Goal: Contribute content: Contribute content

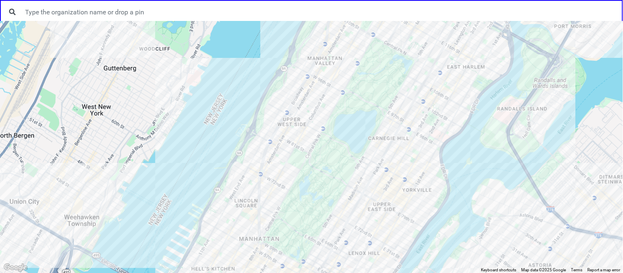
drag, startPoint x: 210, startPoint y: 196, endPoint x: 276, endPoint y: 70, distance: 142.3
click at [276, 70] on div at bounding box center [311, 147] width 623 height 252
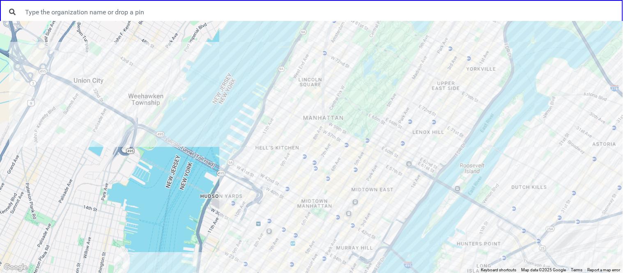
drag, startPoint x: 180, startPoint y: 215, endPoint x: 207, endPoint y: 53, distance: 163.8
click at [207, 53] on div at bounding box center [311, 147] width 623 height 252
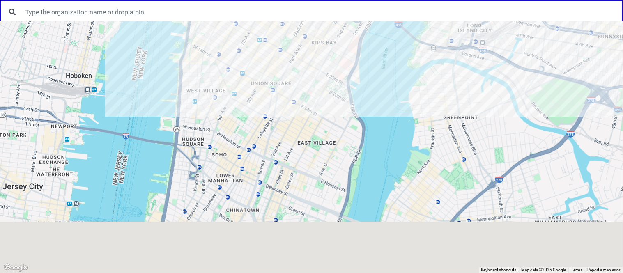
drag, startPoint x: 205, startPoint y: 186, endPoint x: 175, endPoint y: 76, distance: 114.3
click at [175, 76] on div at bounding box center [311, 147] width 623 height 252
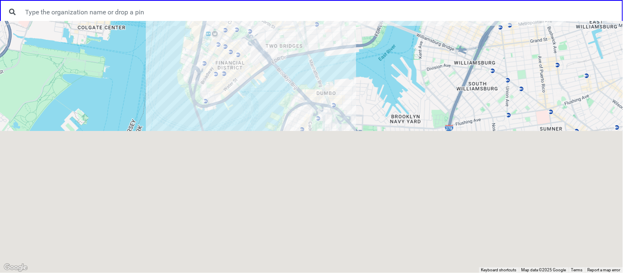
drag, startPoint x: 154, startPoint y: 221, endPoint x: 196, endPoint y: 19, distance: 206.1
click at [196, 0] on div "← Move left → Move right ↑ Move up ↓ Move down + Zoom in - Zoom out Home Jump l…" at bounding box center [311, 0] width 623 height 0
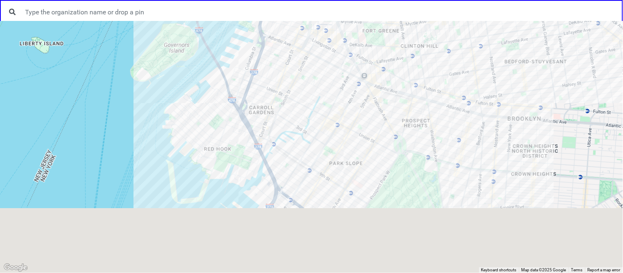
drag, startPoint x: 276, startPoint y: 232, endPoint x: 235, endPoint y: 36, distance: 200.6
click at [235, 36] on div at bounding box center [311, 147] width 623 height 252
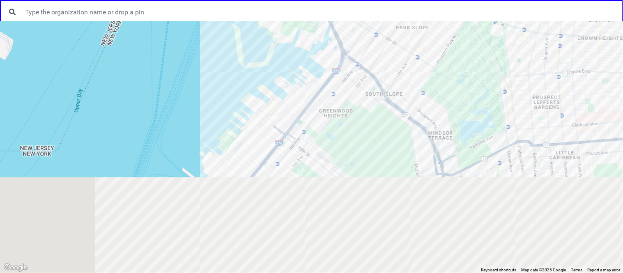
drag, startPoint x: 335, startPoint y: 243, endPoint x: 407, endPoint y: 99, distance: 160.8
click at [407, 99] on div at bounding box center [311, 147] width 623 height 252
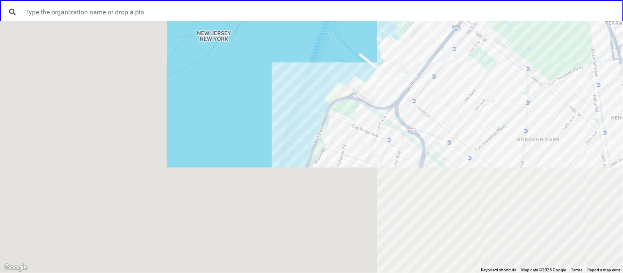
drag, startPoint x: 251, startPoint y: 252, endPoint x: 451, endPoint y: 122, distance: 238.6
click at [451, 122] on div at bounding box center [311, 147] width 623 height 252
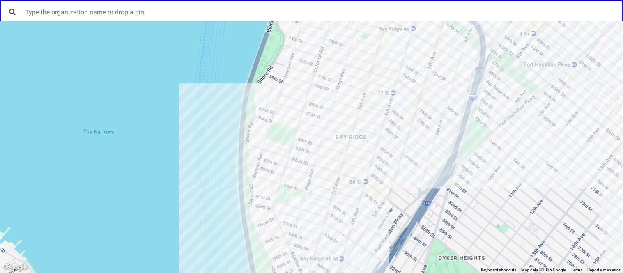
drag, startPoint x: 329, startPoint y: 249, endPoint x: 325, endPoint y: 201, distance: 49.1
click at [325, 201] on div at bounding box center [311, 147] width 623 height 252
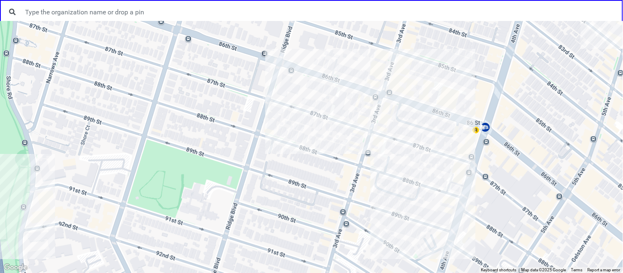
click at [340, 94] on div at bounding box center [311, 147] width 623 height 252
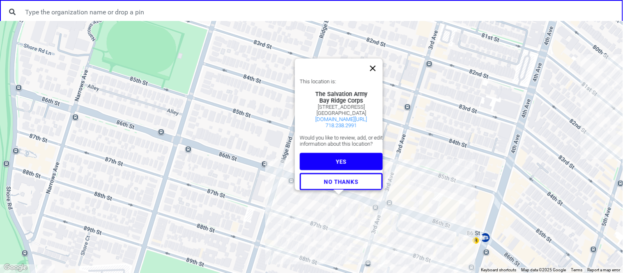
click at [383, 59] on button "Close" at bounding box center [373, 69] width 20 height 20
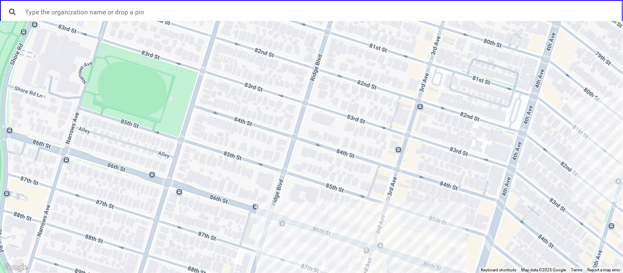
drag, startPoint x: 281, startPoint y: 229, endPoint x: 272, endPoint y: 271, distance: 42.8
click at [272, 271] on div at bounding box center [311, 147] width 623 height 252
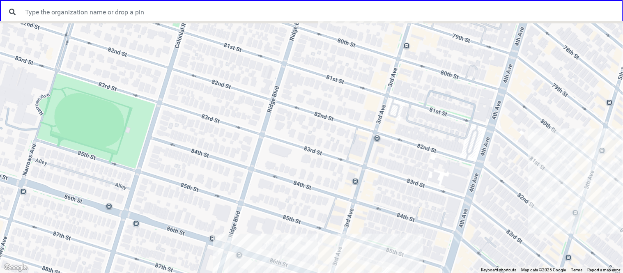
drag, startPoint x: 330, startPoint y: 165, endPoint x: 281, endPoint y: 201, distance: 60.6
click at [281, 201] on div at bounding box center [311, 147] width 623 height 252
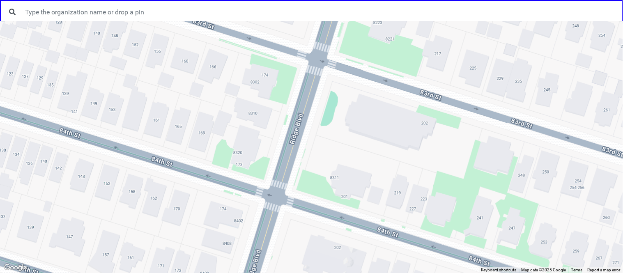
drag, startPoint x: 233, startPoint y: 136, endPoint x: 328, endPoint y: 217, distance: 125.4
click at [328, 217] on div at bounding box center [311, 147] width 623 height 252
click at [252, 150] on div at bounding box center [311, 147] width 623 height 252
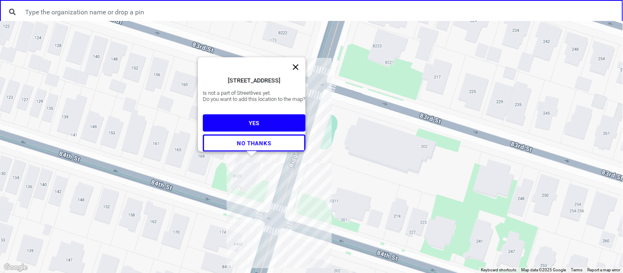
click at [299, 58] on button "Close" at bounding box center [296, 68] width 20 height 20
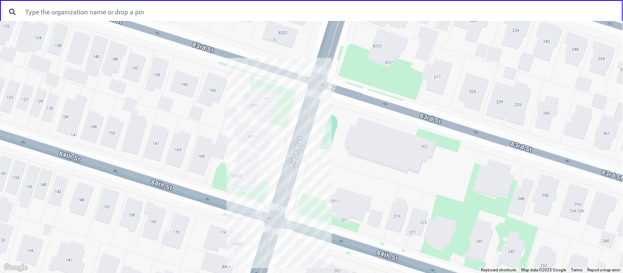
click at [250, 177] on div at bounding box center [311, 147] width 623 height 252
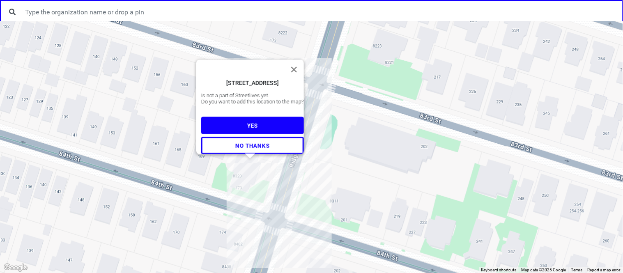
click at [265, 148] on button "NO THANKS" at bounding box center [252, 145] width 103 height 17
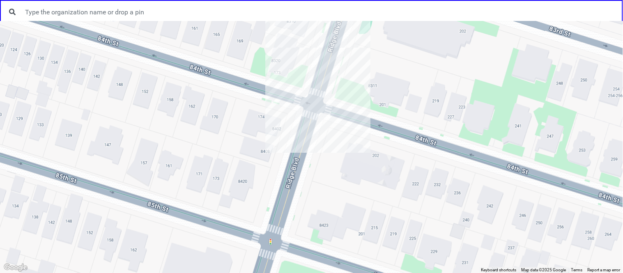
drag, startPoint x: 265, startPoint y: 231, endPoint x: 305, endPoint y: 114, distance: 123.2
click at [305, 114] on div at bounding box center [311, 147] width 623 height 252
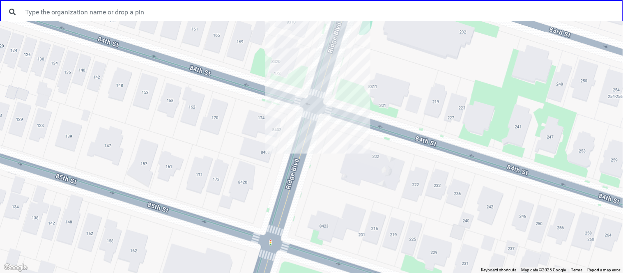
click at [245, 188] on div at bounding box center [311, 147] width 623 height 252
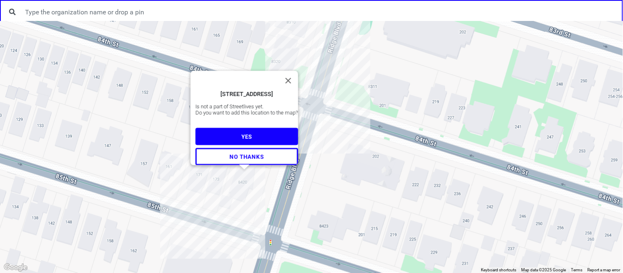
click at [261, 154] on button "NO THANKS" at bounding box center [247, 156] width 103 height 17
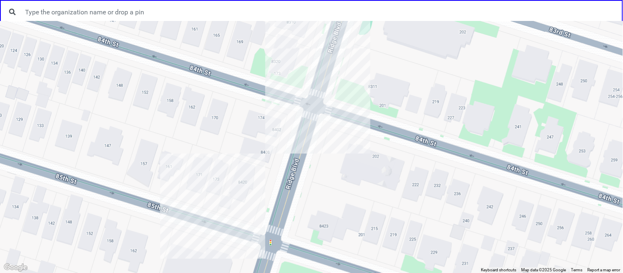
click at [351, 161] on div at bounding box center [311, 147] width 623 height 252
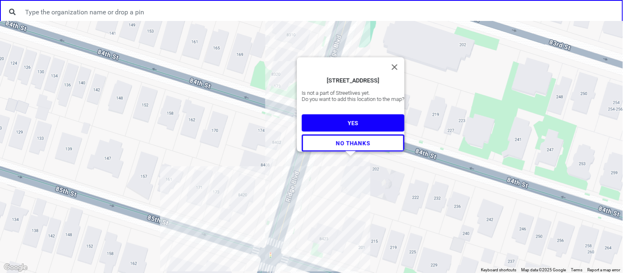
click at [336, 121] on button "YES" at bounding box center [353, 123] width 103 height 17
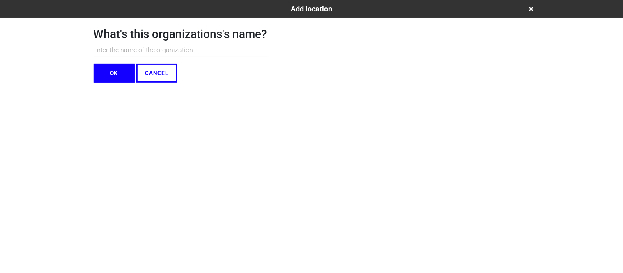
click at [164, 78] on button "CANCEL" at bounding box center [156, 73] width 41 height 19
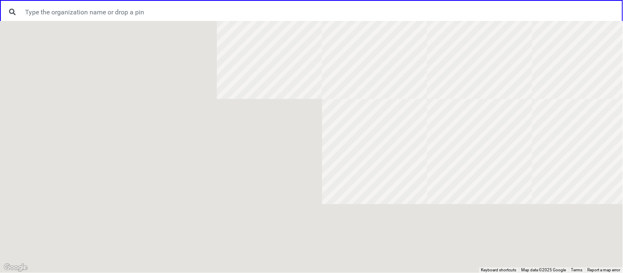
drag, startPoint x: 146, startPoint y: 256, endPoint x: 360, endPoint y: -54, distance: 376.6
click at [360, 0] on html "← Move left → Move right ↑ Move up ↓ Move down + Zoom in - Zoom out Home Jump l…" at bounding box center [311, 0] width 623 height 0
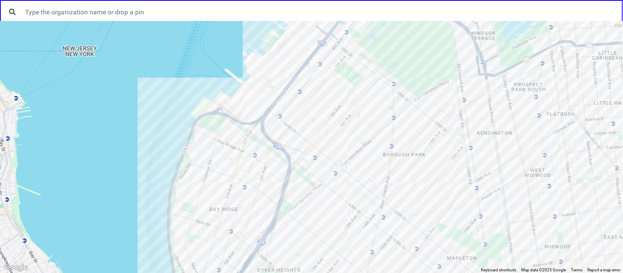
drag, startPoint x: 312, startPoint y: 206, endPoint x: 338, endPoint y: 78, distance: 130.4
click at [338, 78] on div at bounding box center [311, 147] width 623 height 252
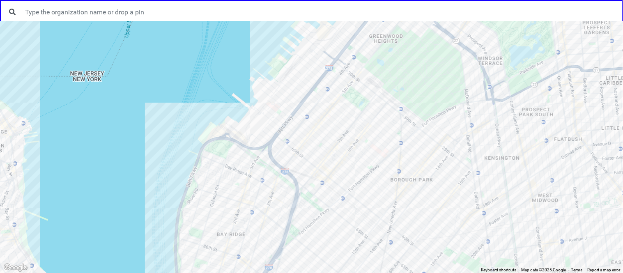
drag, startPoint x: 288, startPoint y: 205, endPoint x: 298, endPoint y: 238, distance: 34.7
click at [298, 238] on div at bounding box center [311, 147] width 623 height 252
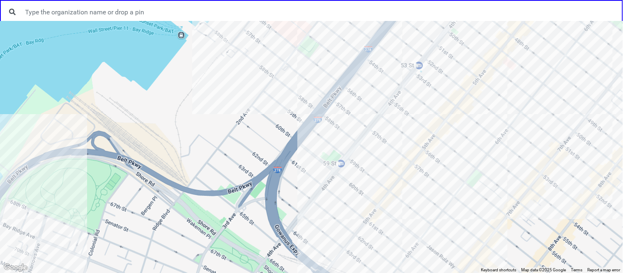
drag, startPoint x: 253, startPoint y: 141, endPoint x: 333, endPoint y: 200, distance: 99.6
click at [333, 200] on div at bounding box center [311, 147] width 623 height 252
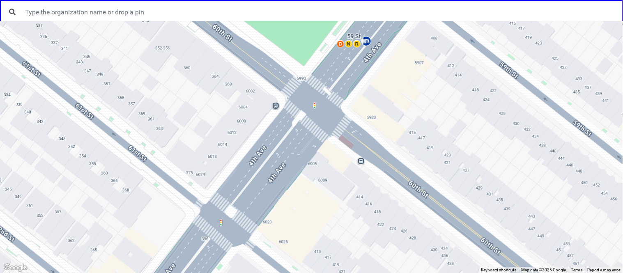
drag, startPoint x: 350, startPoint y: 155, endPoint x: 233, endPoint y: 232, distance: 139.5
click at [233, 232] on div at bounding box center [311, 147] width 623 height 252
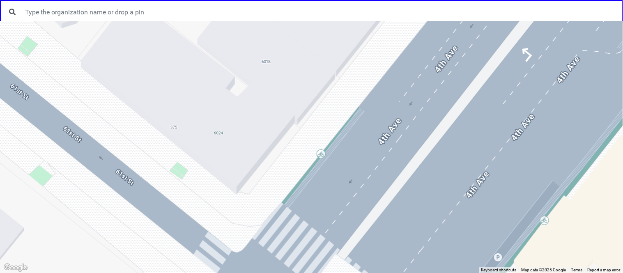
drag, startPoint x: 194, startPoint y: 179, endPoint x: 317, endPoint y: 210, distance: 127.2
click at [317, 210] on div at bounding box center [311, 147] width 623 height 252
click at [263, 136] on div at bounding box center [311, 147] width 623 height 252
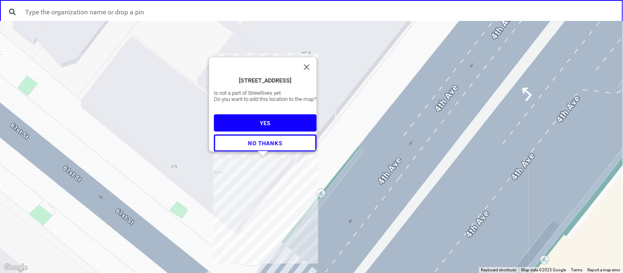
click at [265, 141] on span "NO THANKS" at bounding box center [265, 143] width 34 height 7
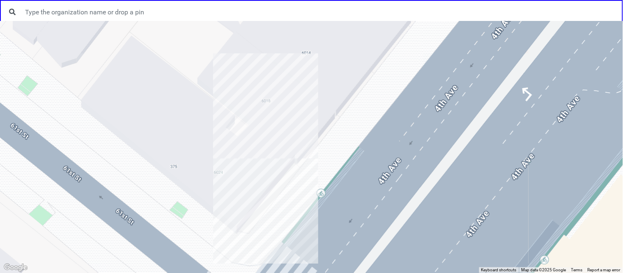
click at [251, 194] on div at bounding box center [311, 147] width 623 height 252
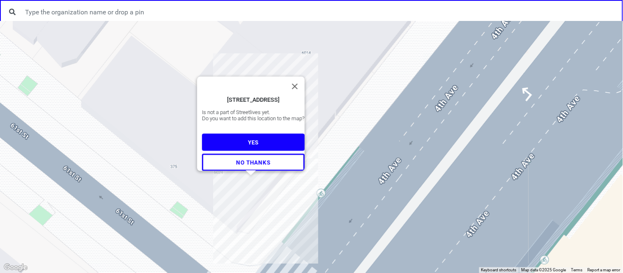
click at [250, 163] on button "NO THANKS" at bounding box center [253, 162] width 103 height 17
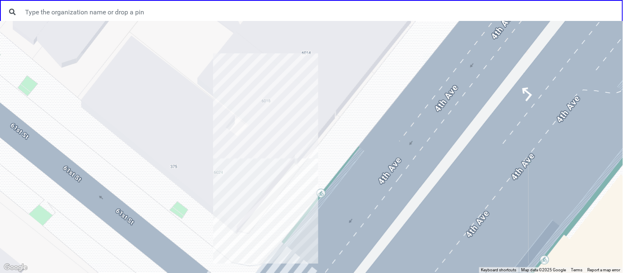
click at [233, 201] on div at bounding box center [311, 147] width 623 height 252
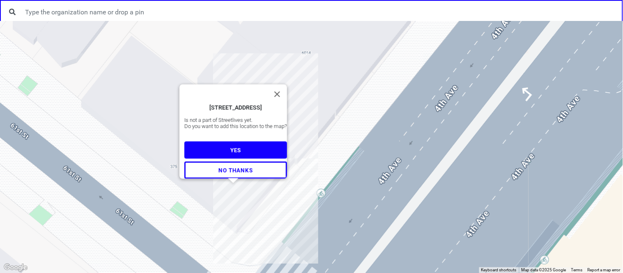
click at [230, 167] on span "NO THANKS" at bounding box center [236, 170] width 34 height 7
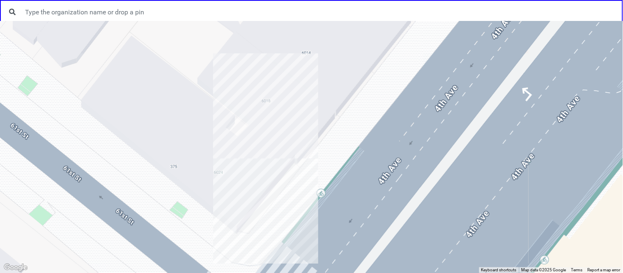
click at [232, 186] on div at bounding box center [311, 147] width 623 height 252
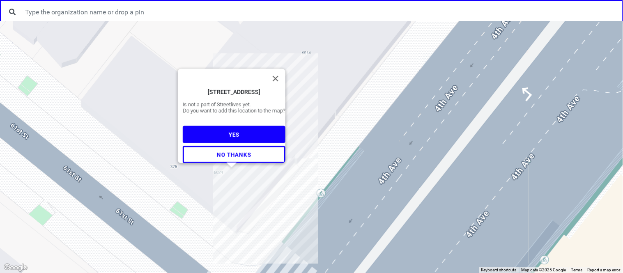
click at [226, 151] on span "NO THANKS" at bounding box center [234, 154] width 34 height 7
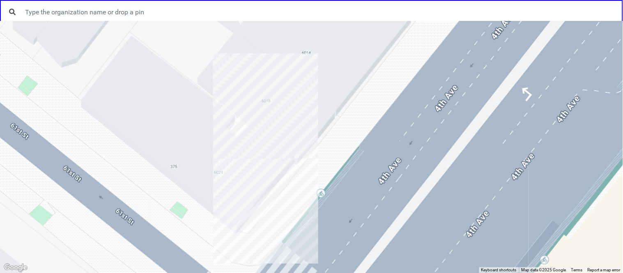
click at [210, 199] on div at bounding box center [311, 147] width 623 height 252
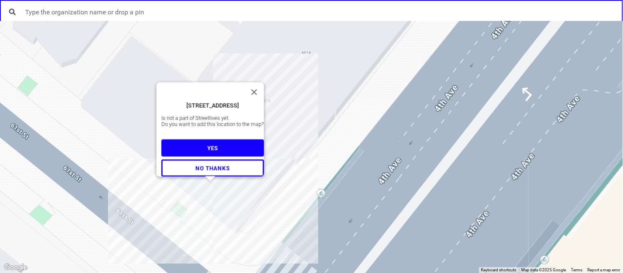
click at [212, 166] on span "NO THANKS" at bounding box center [213, 168] width 34 height 7
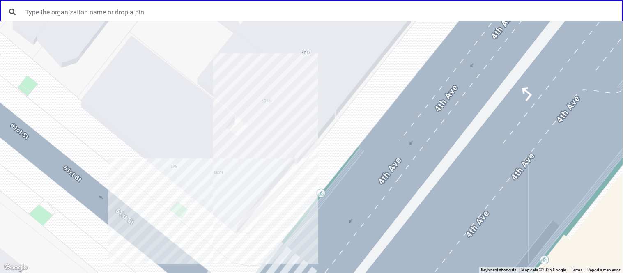
click at [281, 161] on div at bounding box center [311, 147] width 623 height 252
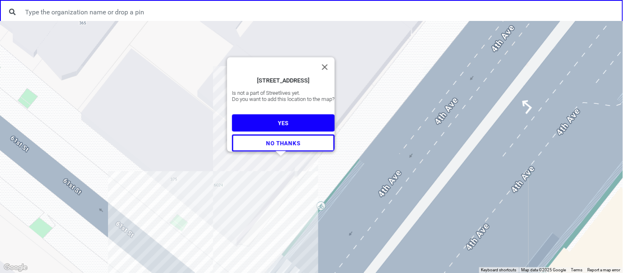
click at [275, 143] on button "NO THANKS" at bounding box center [283, 142] width 103 height 17
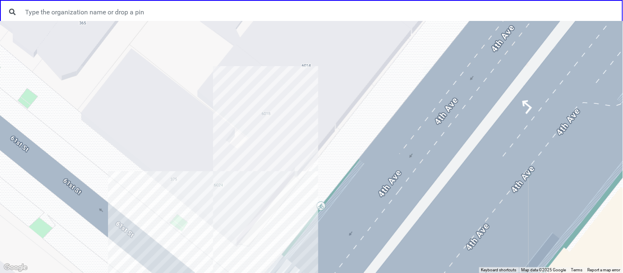
click at [274, 182] on div at bounding box center [311, 147] width 623 height 252
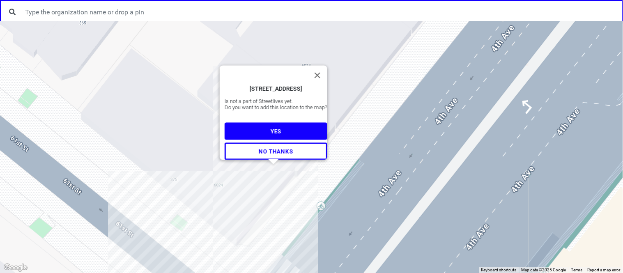
click at [265, 148] on span "NO THANKS" at bounding box center [276, 151] width 34 height 7
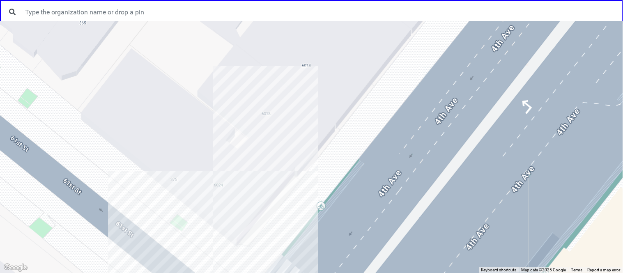
click at [268, 191] on div at bounding box center [311, 147] width 623 height 252
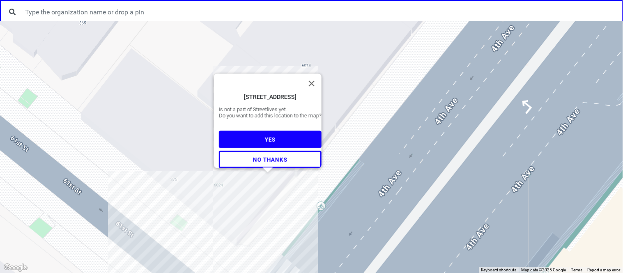
click at [263, 156] on span "NO THANKS" at bounding box center [270, 159] width 34 height 7
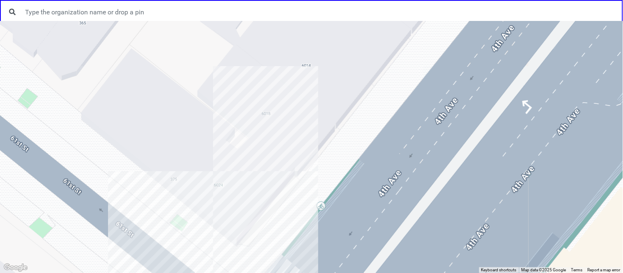
click at [264, 180] on div at bounding box center [311, 147] width 623 height 252
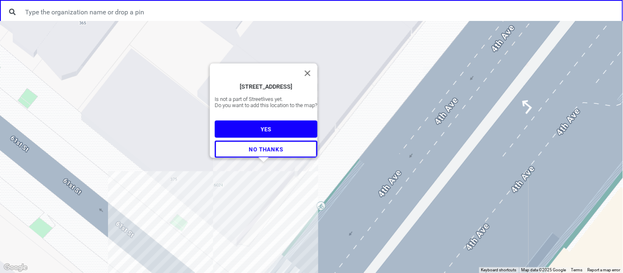
click at [253, 146] on span "NO THANKS" at bounding box center [266, 149] width 34 height 7
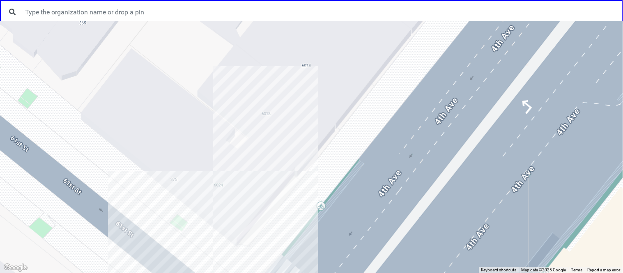
click at [231, 175] on div at bounding box center [311, 147] width 623 height 252
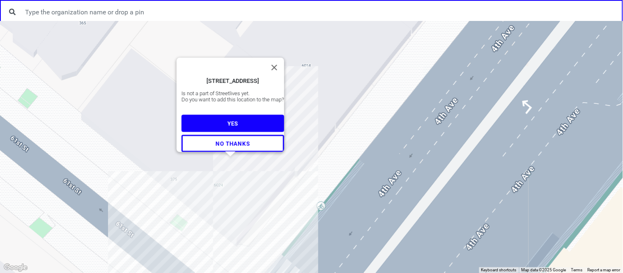
click at [226, 141] on span "NO THANKS" at bounding box center [233, 143] width 34 height 7
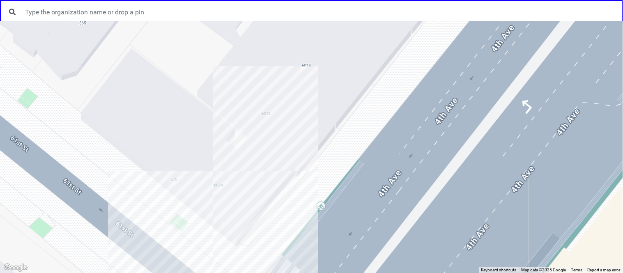
click at [259, 195] on div at bounding box center [311, 147] width 623 height 252
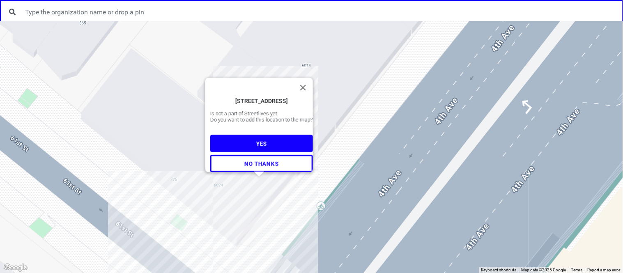
click at [258, 141] on span "YES" at bounding box center [261, 144] width 11 height 7
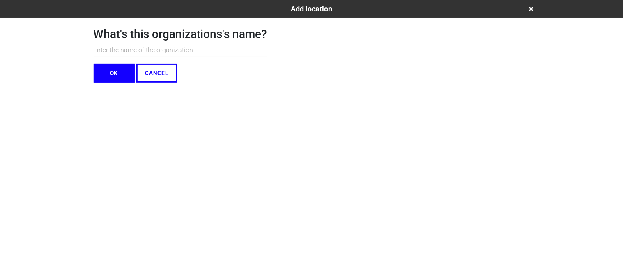
click at [134, 52] on input "text" at bounding box center [181, 51] width 174 height 14
type input "Holy Cross Brooklyn Outreach Center"
click at [116, 74] on button "OK" at bounding box center [114, 73] width 41 height 19
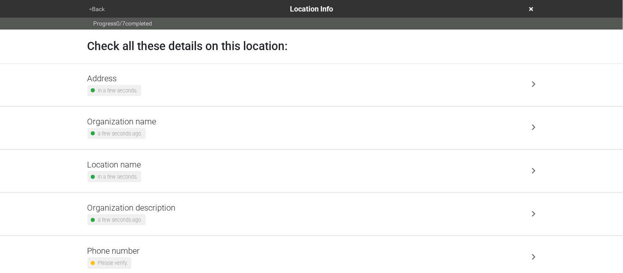
click at [129, 90] on small "in a few seconds." at bounding box center [118, 91] width 40 height 8
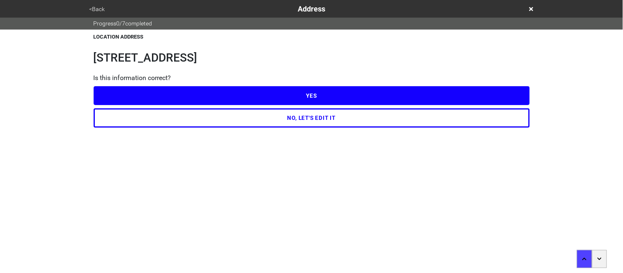
click at [140, 117] on button "NO, LET'S EDIT IT" at bounding box center [312, 117] width 436 height 19
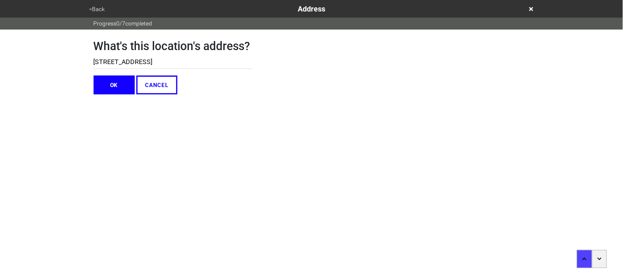
click at [108, 65] on input "6024 4th Ave" at bounding box center [173, 62] width 159 height 14
type input "6022 4th Ave"
click at [114, 93] on button "OK" at bounding box center [114, 85] width 41 height 19
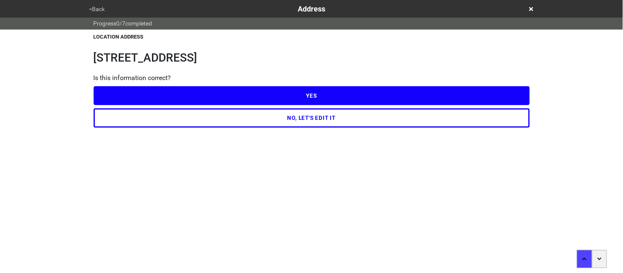
click at [118, 96] on button "YES" at bounding box center [312, 95] width 436 height 19
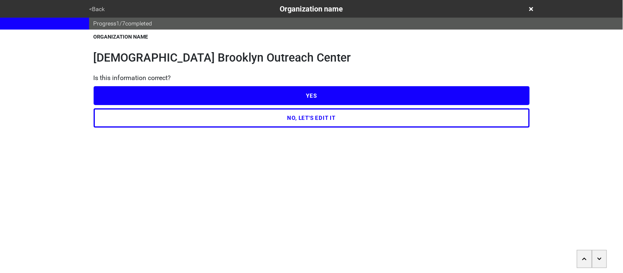
click at [117, 95] on button "YES" at bounding box center [312, 95] width 436 height 19
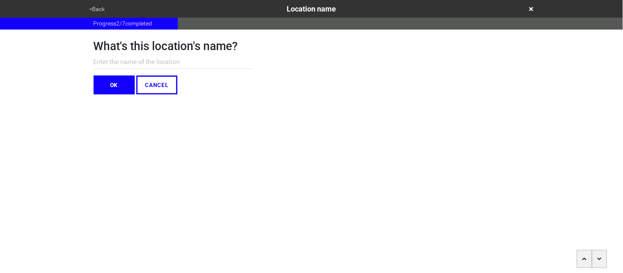
click at [110, 63] on input "text" at bounding box center [173, 62] width 159 height 14
click at [285, 127] on html "<Back Location name Progress 2 / 7 completed What's this location's name? OK CA…" at bounding box center [311, 63] width 623 height 127
click at [122, 85] on button "OK" at bounding box center [114, 85] width 41 height 19
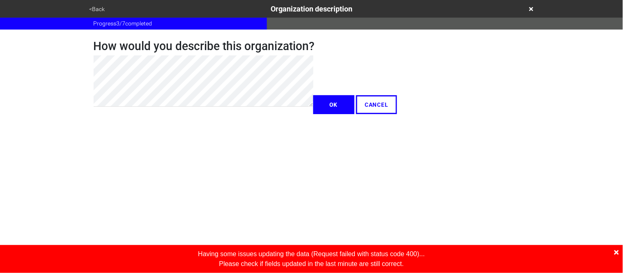
click at [618, 253] on icon at bounding box center [617, 252] width 5 height 7
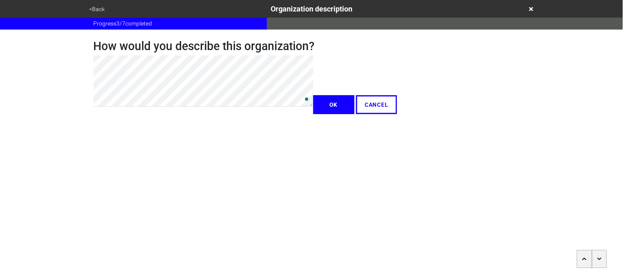
type textarea "x"
click at [314, 114] on button "OK" at bounding box center [334, 104] width 41 height 19
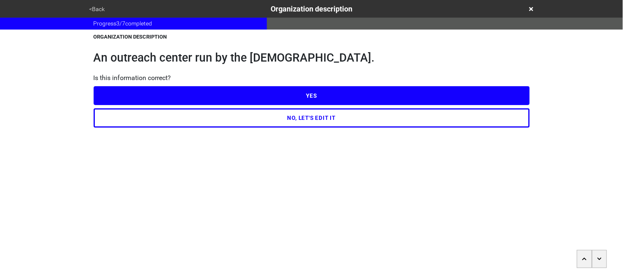
click at [124, 94] on button "YES" at bounding box center [312, 95] width 436 height 19
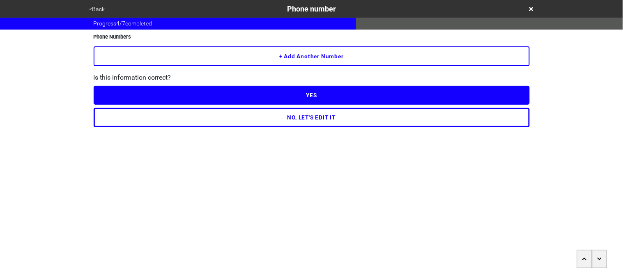
click at [224, 53] on button "+ Add another number" at bounding box center [312, 56] width 436 height 20
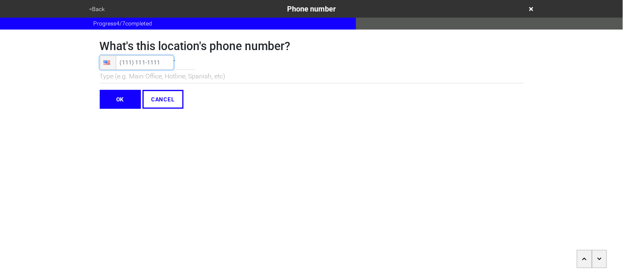
click at [134, 60] on input "tel" at bounding box center [137, 62] width 74 height 14
paste input "(718) 683-4383"
type input "(718) 683-4383"
click at [115, 98] on input "OK" at bounding box center [120, 99] width 41 height 19
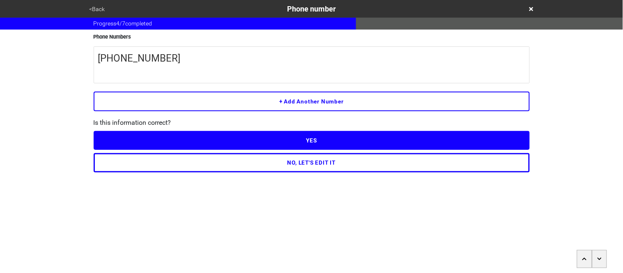
click at [144, 139] on button "YES" at bounding box center [312, 140] width 436 height 19
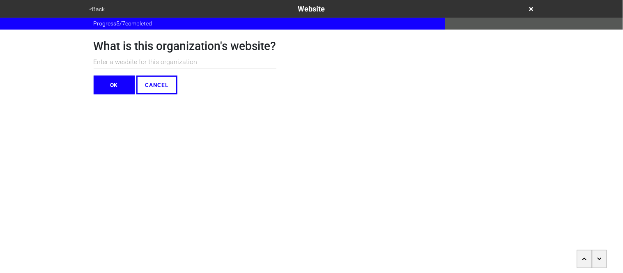
click at [133, 64] on input "text" at bounding box center [185, 62] width 183 height 14
click at [171, 63] on input "text" at bounding box center [185, 62] width 183 height 14
paste input "https://www.hcboc.org/"
drag, startPoint x: 131, startPoint y: 63, endPoint x: 83, endPoint y: 63, distance: 47.3
click at [84, 63] on div "What is this organization's website? https://www.hcboc.org/ OK CANCEL" at bounding box center [312, 62] width 456 height 65
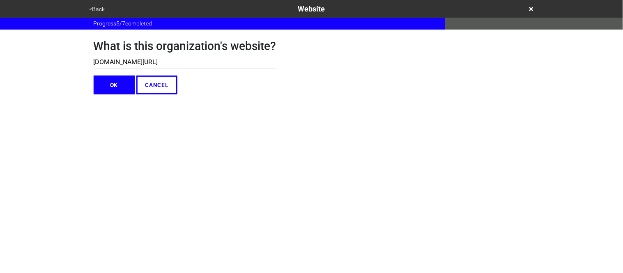
click at [131, 62] on input "hcboc.org/" at bounding box center [185, 62] width 183 height 14
type input "hcboc.org"
click at [120, 81] on button "OK" at bounding box center [114, 85] width 41 height 19
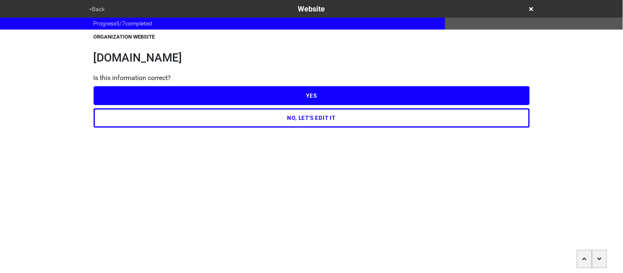
click at [122, 92] on button "YES" at bounding box center [312, 95] width 436 height 19
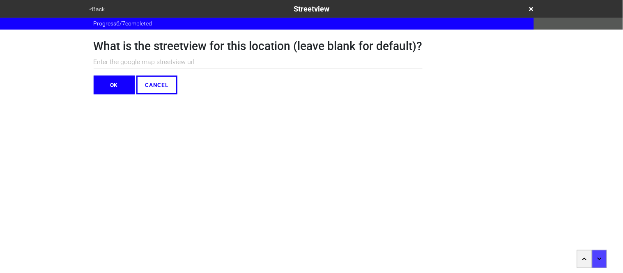
click at [123, 61] on input "text" at bounding box center [258, 62] width 329 height 14
click at [200, 57] on input "text" at bounding box center [258, 62] width 329 height 14
click at [201, 60] on input "text" at bounding box center [258, 62] width 329 height 14
paste input "https://www.google.com/maps/place/6022+4th+Ave,+Brooklyn,+NY+11220/@40.6404074,…"
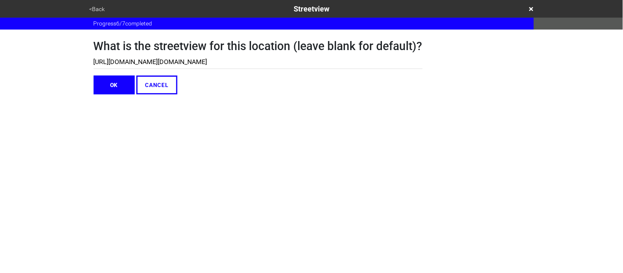
type input "https://www.google.com/maps/place/6022+4th+Ave,+Brooklyn,+NY+11220/@40.6404074,…"
click at [113, 91] on button "OK" at bounding box center [114, 85] width 41 height 19
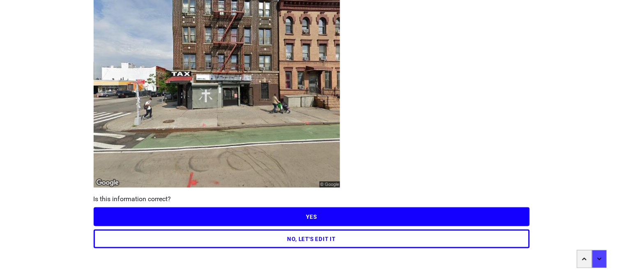
scroll to position [65, 0]
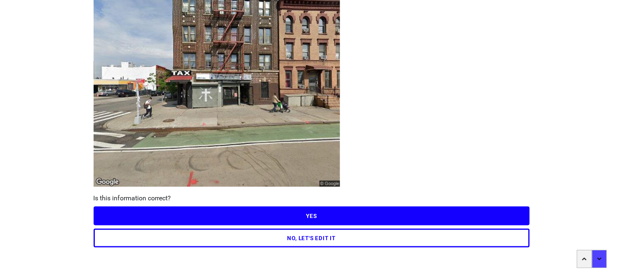
click at [298, 212] on button "YES" at bounding box center [312, 216] width 436 height 19
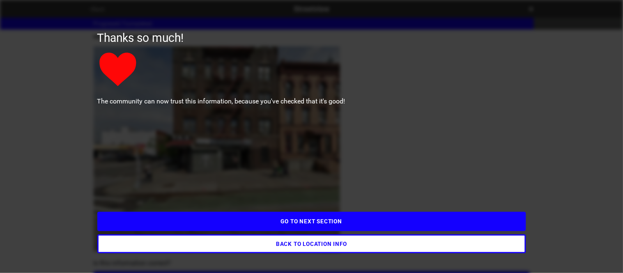
click at [298, 223] on button "GO TO NEXT SECTION" at bounding box center [311, 221] width 429 height 19
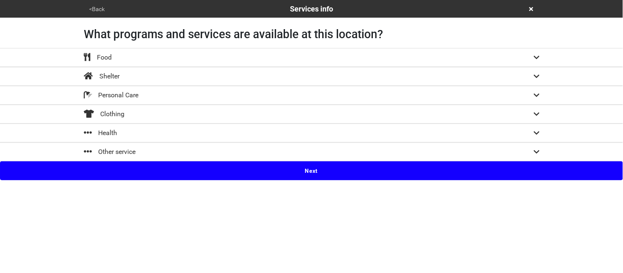
click at [212, 117] on div "Clothing" at bounding box center [312, 114] width 468 height 10
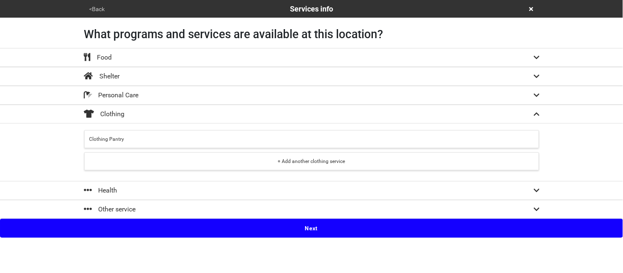
click at [208, 141] on div "Clothing Pantry" at bounding box center [312, 139] width 445 height 7
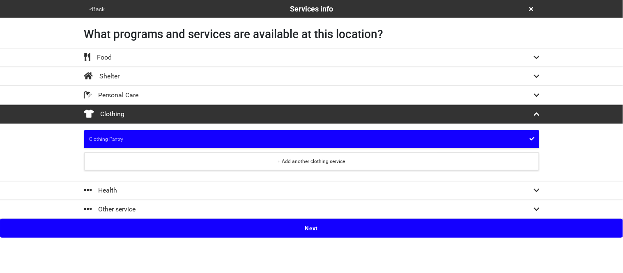
click at [238, 59] on div "Food" at bounding box center [312, 58] width 468 height 10
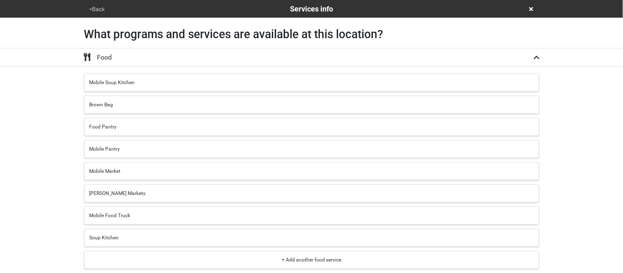
click at [191, 130] on div "Food Pantry" at bounding box center [312, 126] width 445 height 7
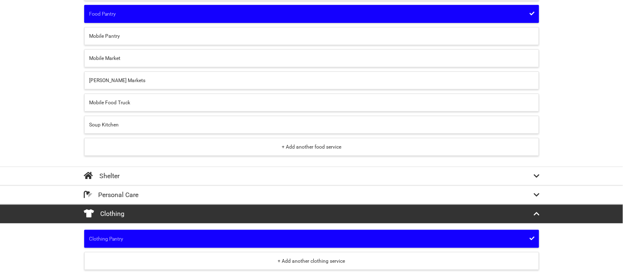
scroll to position [179, 0]
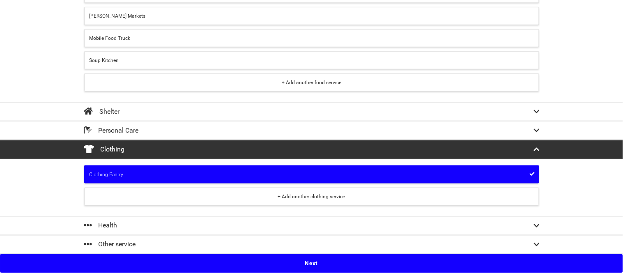
click at [144, 259] on button "Next" at bounding box center [311, 263] width 623 height 19
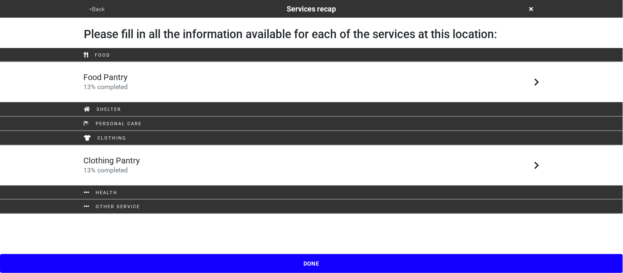
click at [130, 90] on div "Food Pantry 13 % completed" at bounding box center [312, 82] width 468 height 20
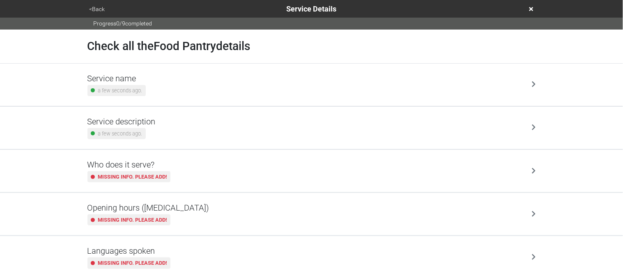
click at [152, 128] on div "a few seconds ago." at bounding box center [122, 133] width 68 height 11
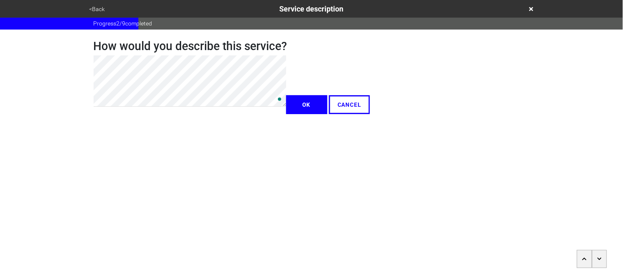
type textarea "x"
click at [286, 114] on button "OK" at bounding box center [306, 104] width 41 height 19
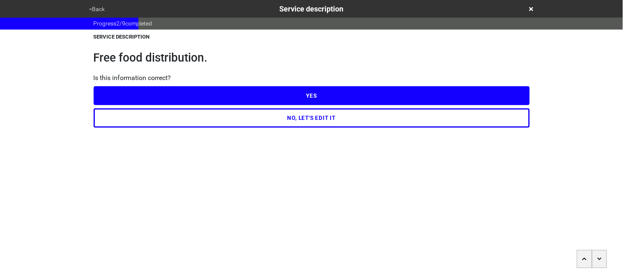
click at [122, 101] on button "YES" at bounding box center [312, 95] width 436 height 19
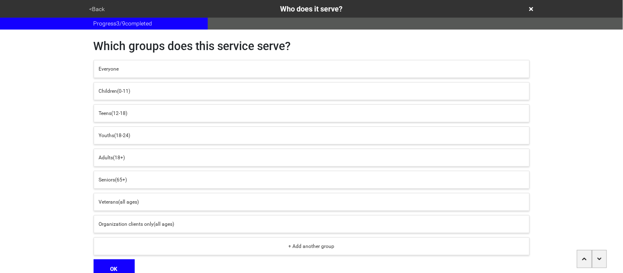
click at [120, 65] on div "Everyone" at bounding box center [312, 68] width 426 height 7
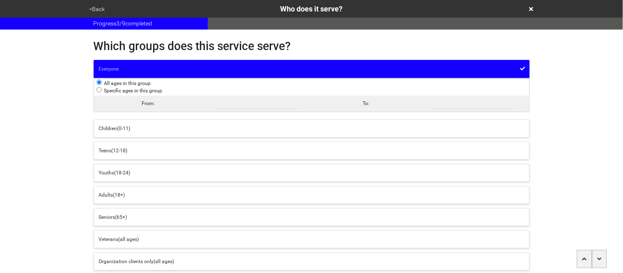
scroll to position [76, 0]
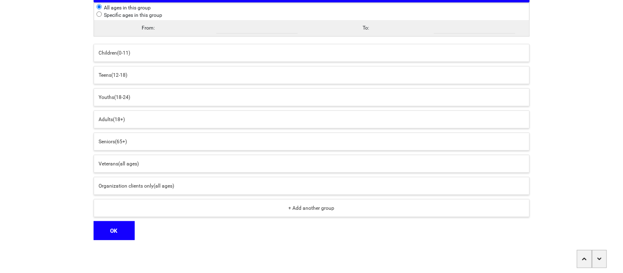
click at [125, 241] on html "<Back Who does it serve? Progress 3 / 9 completed Which groups does this servic…" at bounding box center [311, 98] width 623 height 349
click at [121, 234] on button "OK" at bounding box center [114, 230] width 41 height 19
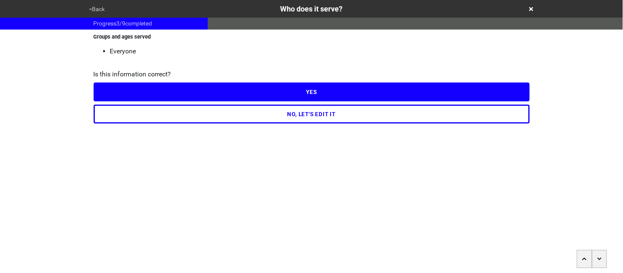
click at [117, 90] on button "YES" at bounding box center [312, 92] width 436 height 19
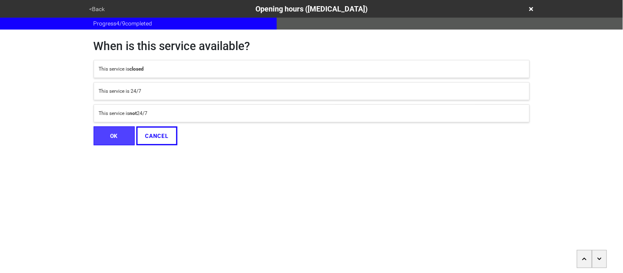
click at [131, 115] on strong "not" at bounding box center [133, 114] width 7 height 6
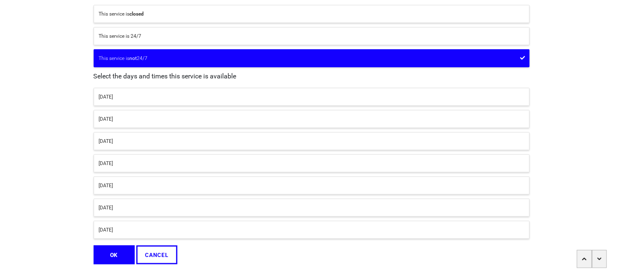
scroll to position [63, 0]
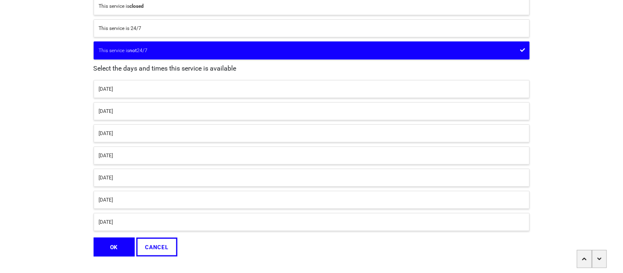
click at [125, 97] on button "Monday" at bounding box center [312, 89] width 436 height 18
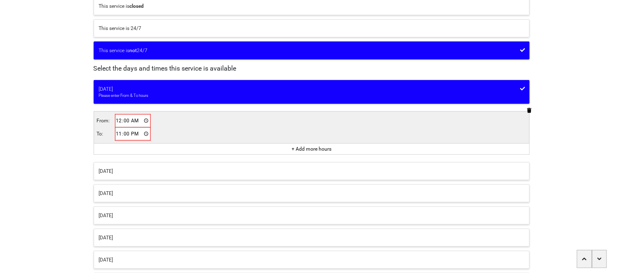
click at [119, 121] on input "00:00" at bounding box center [133, 121] width 35 height 12
type input "10:00"
type input "14:00"
click at [85, 179] on div "When is this service available? This service is closed This service is 24/7 Thi…" at bounding box center [312, 141] width 456 height 349
click at [121, 262] on div "Saturday" at bounding box center [312, 258] width 426 height 7
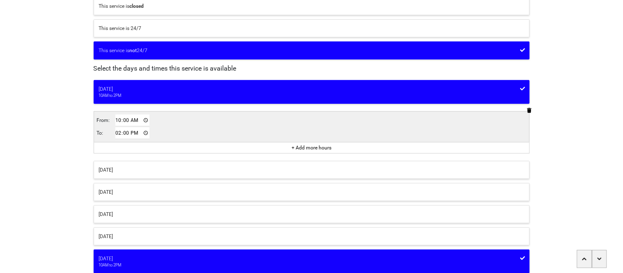
click at [118, 243] on button "Friday" at bounding box center [312, 237] width 436 height 18
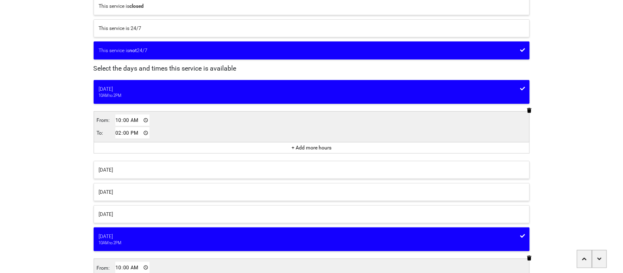
click at [117, 218] on div "Thursday" at bounding box center [312, 214] width 426 height 7
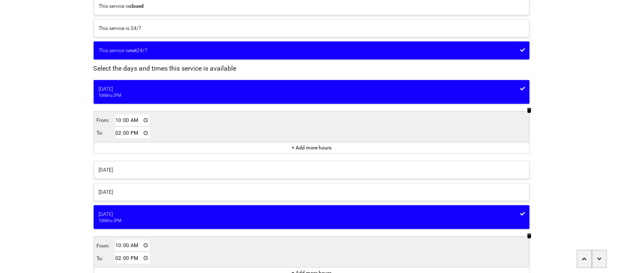
click at [117, 196] on div "Wednesday" at bounding box center [312, 192] width 426 height 7
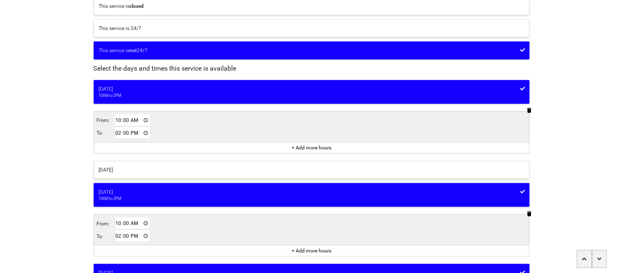
click at [112, 171] on div "Tuesday" at bounding box center [312, 169] width 426 height 7
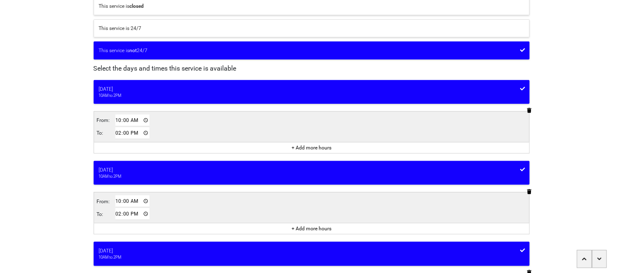
click at [72, 189] on div "<Back Opening hours (coronavirus) Progress 4 / 9 completed When is this service…" at bounding box center [311, 273] width 623 height 673
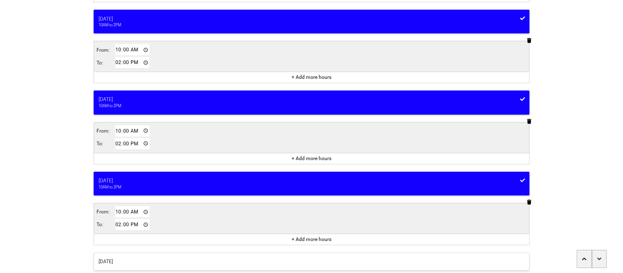
scroll to position [434, 0]
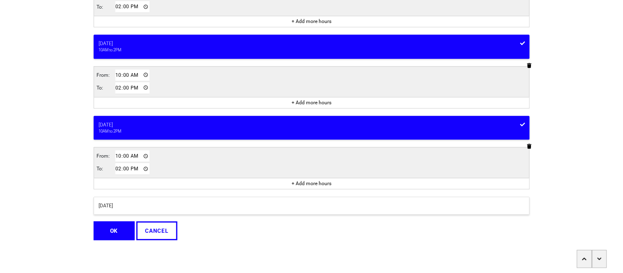
click at [115, 229] on button "OK" at bounding box center [114, 230] width 41 height 19
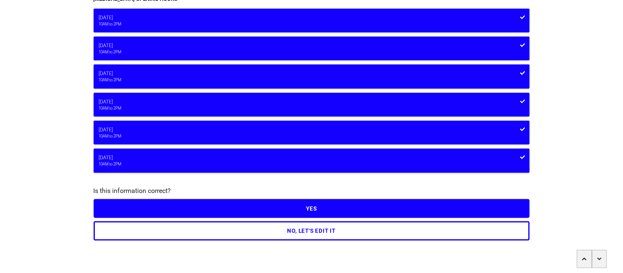
click at [121, 209] on button "YES" at bounding box center [312, 208] width 436 height 19
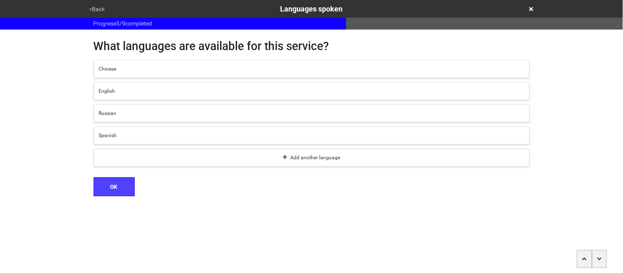
click at [137, 94] on div "English" at bounding box center [312, 91] width 426 height 7
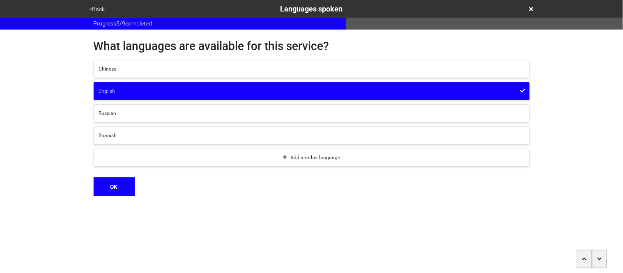
click at [124, 161] on div "Add another language" at bounding box center [312, 157] width 426 height 7
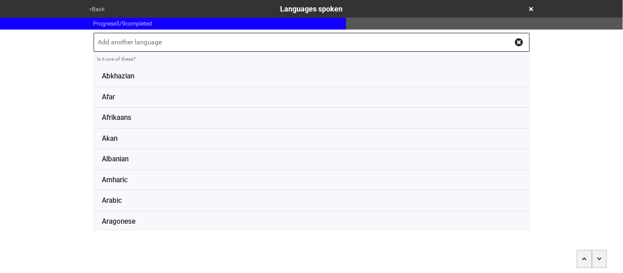
type input "f"
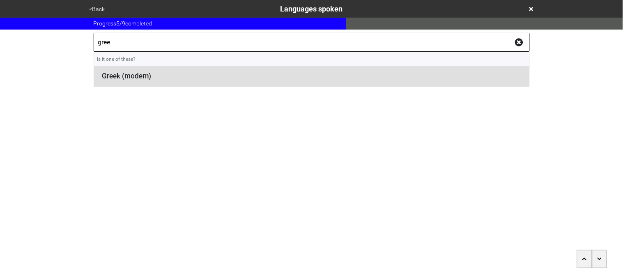
type input "gree"
click at [138, 79] on li "Greek (modern)" at bounding box center [312, 76] width 436 height 21
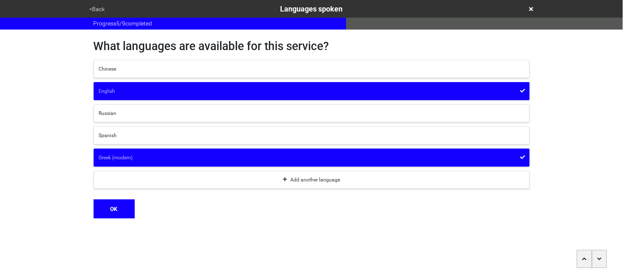
click at [120, 212] on button "OK" at bounding box center [114, 209] width 41 height 19
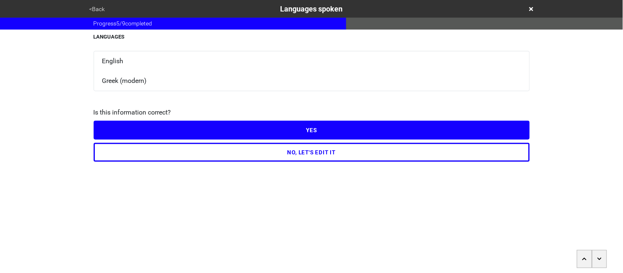
click at [111, 131] on button "YES" at bounding box center [312, 130] width 436 height 19
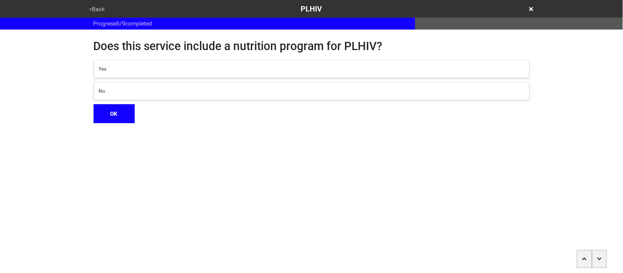
click at [121, 96] on button "No" at bounding box center [312, 91] width 436 height 18
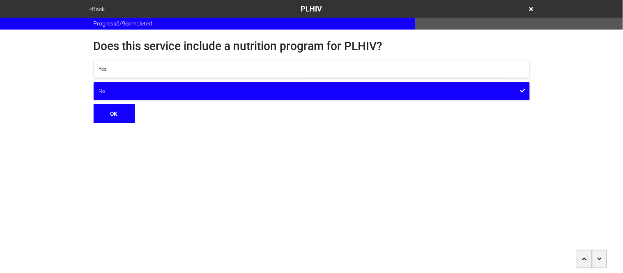
click at [117, 119] on button "OK" at bounding box center [114, 113] width 41 height 19
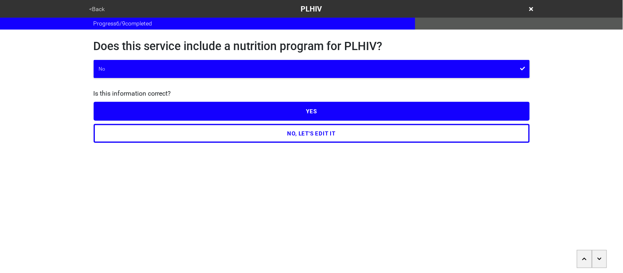
click at [117, 113] on button "YES" at bounding box center [312, 111] width 436 height 19
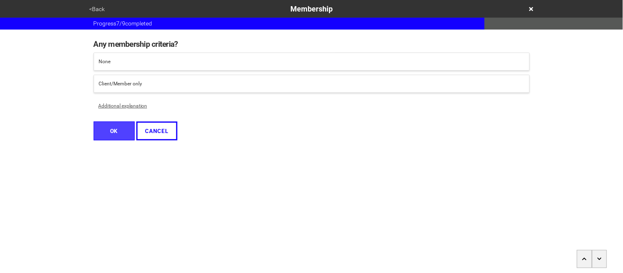
click at [111, 67] on button "None" at bounding box center [312, 62] width 436 height 18
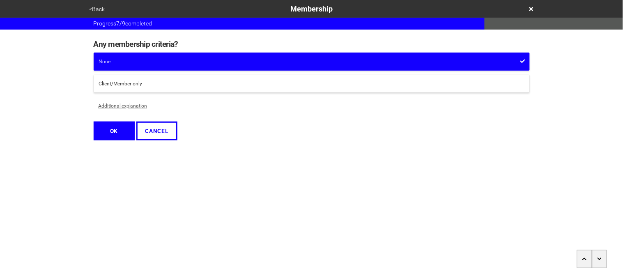
click at [113, 132] on button "OK" at bounding box center [114, 131] width 41 height 19
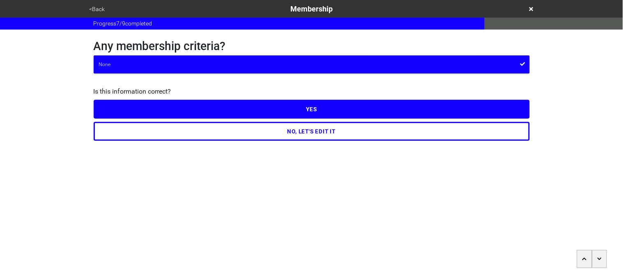
click at [114, 106] on button "YES" at bounding box center [312, 109] width 436 height 19
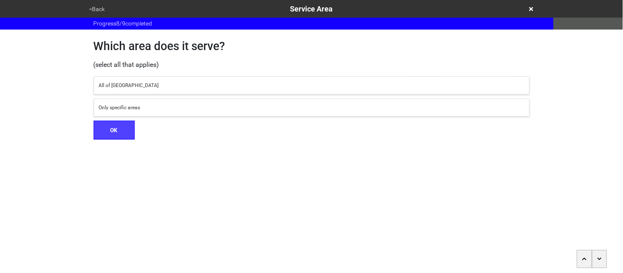
click at [113, 88] on div "All of NYC" at bounding box center [312, 85] width 426 height 7
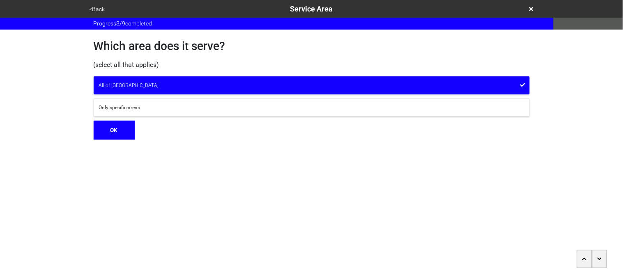
click at [118, 136] on button "OK" at bounding box center [114, 130] width 41 height 19
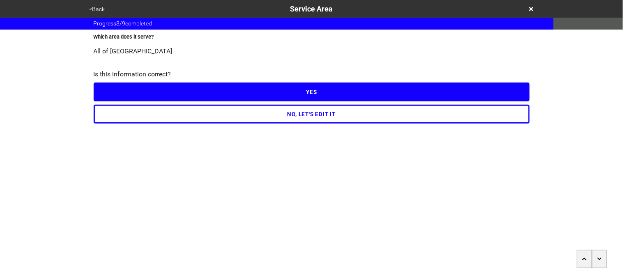
click at [112, 90] on button "YES" at bounding box center [312, 92] width 436 height 19
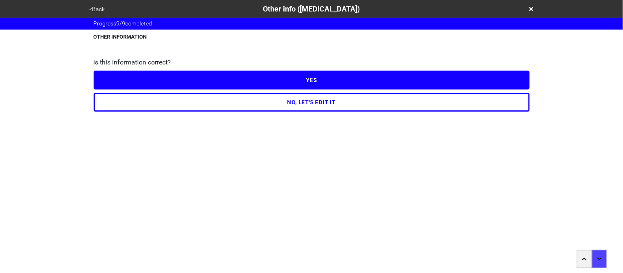
click at [111, 81] on button "YES" at bounding box center [312, 80] width 436 height 19
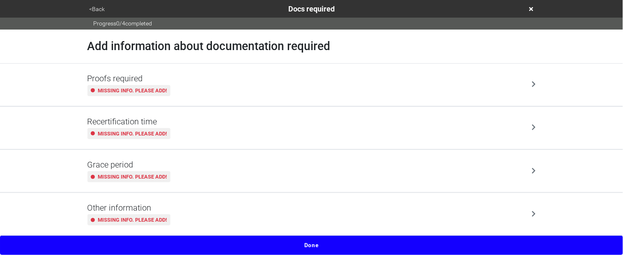
click at [91, 10] on button "<Back" at bounding box center [97, 9] width 21 height 9
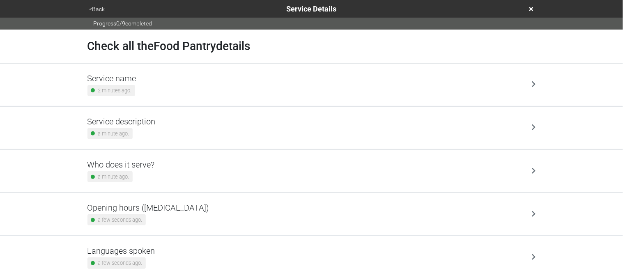
scroll to position [198, 0]
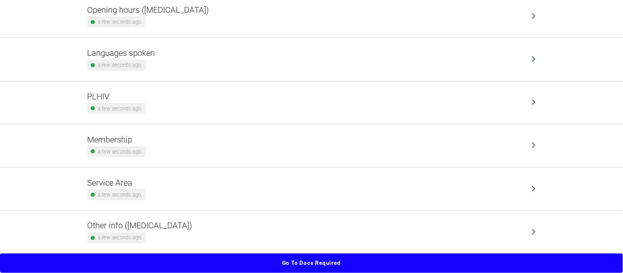
click at [150, 232] on div "Other info (coronavirus) a few seconds ago." at bounding box center [140, 232] width 105 height 23
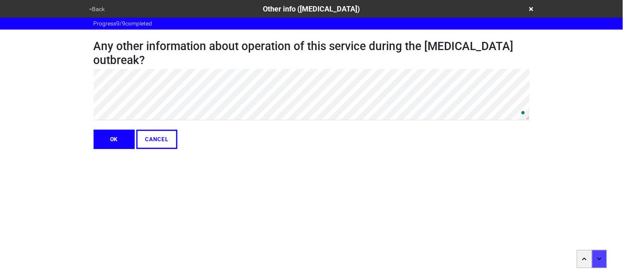
type textarea "x"
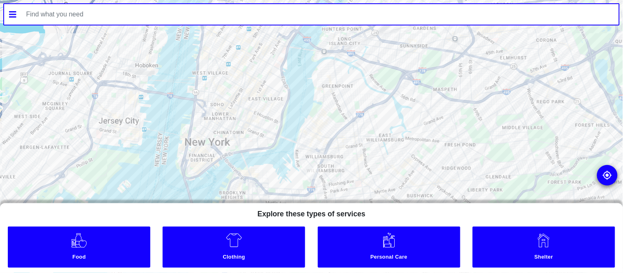
click at [77, 12] on input "text" at bounding box center [320, 14] width 598 height 21
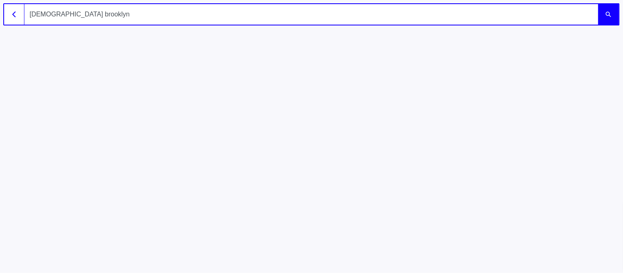
click at [599, 4] on button "submit" at bounding box center [609, 14] width 21 height 21
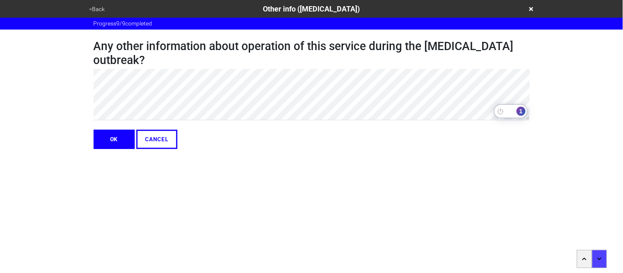
click at [522, 111] on div "1" at bounding box center [521, 111] width 9 height 9
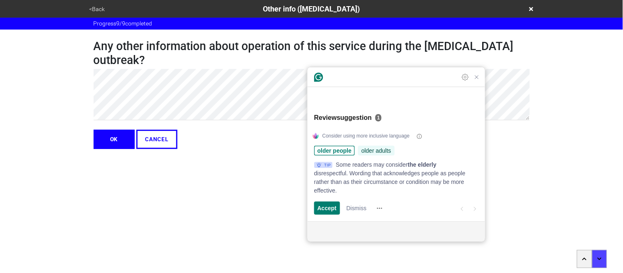
click at [369, 154] on span "older adults" at bounding box center [377, 151] width 30 height 9
click at [324, 210] on span "Accept" at bounding box center [327, 208] width 19 height 9
type textarea "x"
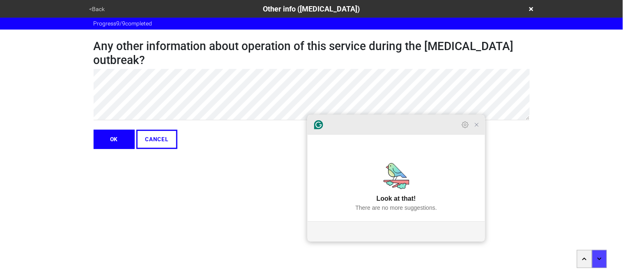
click at [477, 127] on icon "Close Grammarly Assistant" at bounding box center [476, 124] width 3 height 3
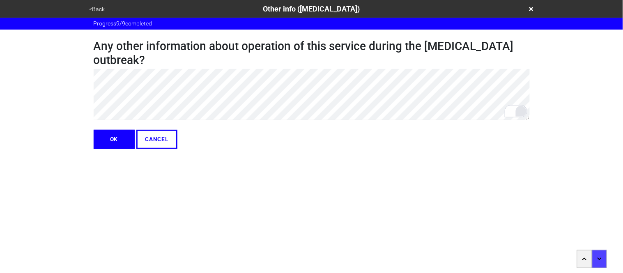
click at [117, 145] on button "OK" at bounding box center [114, 139] width 41 height 19
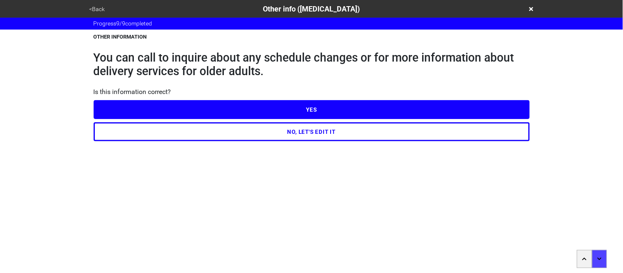
click at [130, 105] on button "YES" at bounding box center [312, 109] width 436 height 19
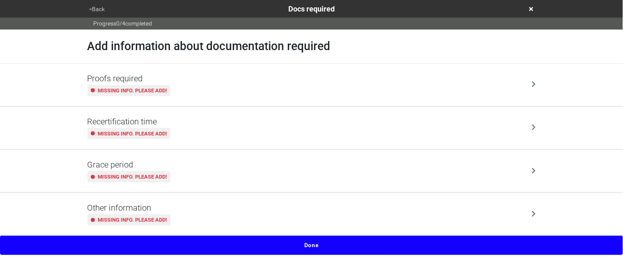
click at [134, 95] on div "Missing info. Please add!" at bounding box center [129, 90] width 83 height 11
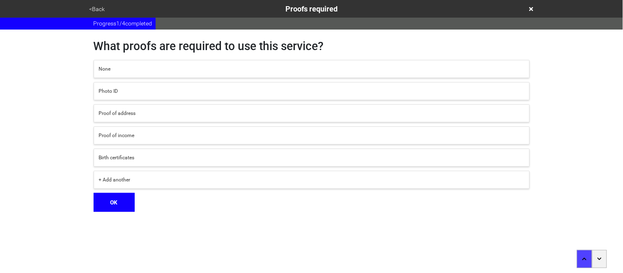
click at [129, 72] on div "None" at bounding box center [312, 68] width 426 height 7
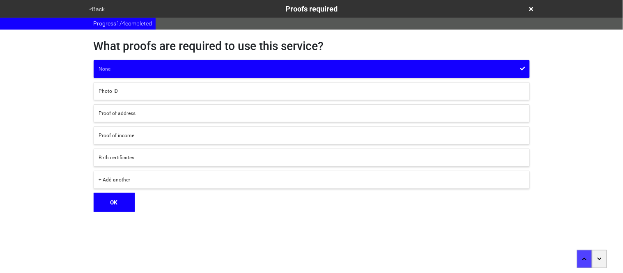
click at [120, 210] on button "OK" at bounding box center [114, 202] width 41 height 19
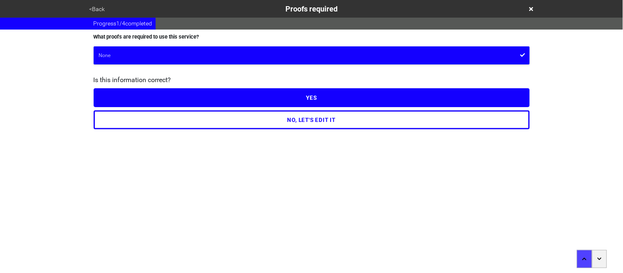
click at [108, 100] on button "YES" at bounding box center [312, 97] width 436 height 19
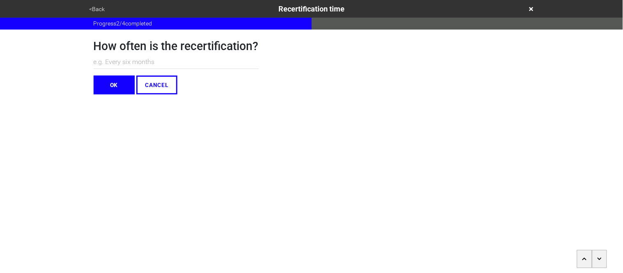
click at [112, 66] on input "text" at bounding box center [176, 62] width 165 height 14
type input "N/A"
click at [116, 89] on button "OK" at bounding box center [114, 85] width 41 height 19
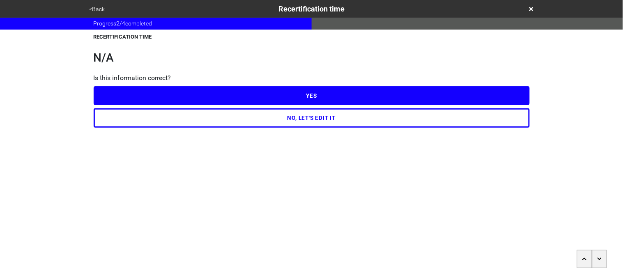
click at [116, 91] on button "YES" at bounding box center [312, 95] width 436 height 19
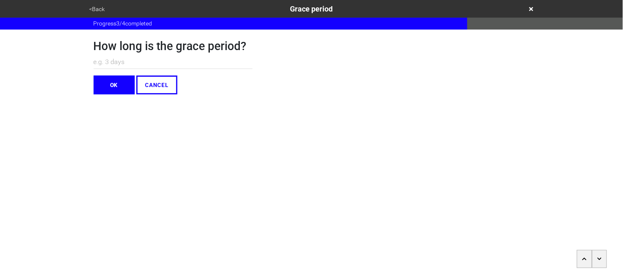
click at [113, 64] on input "text" at bounding box center [173, 62] width 159 height 14
type input "N/A"
click at [115, 85] on button "OK" at bounding box center [114, 85] width 41 height 19
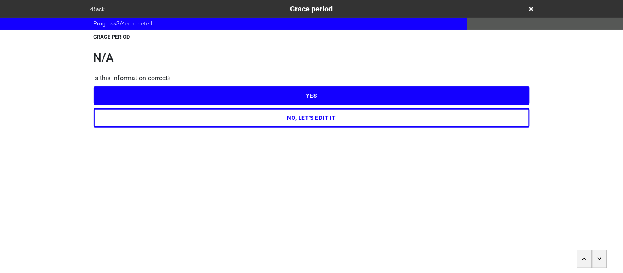
click at [116, 88] on button "YES" at bounding box center [312, 95] width 436 height 19
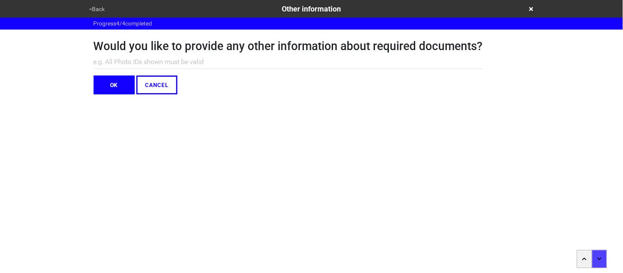
click at [107, 64] on input "text" at bounding box center [289, 62] width 390 height 14
type input "N/A"
click at [114, 90] on button "OK" at bounding box center [114, 85] width 41 height 19
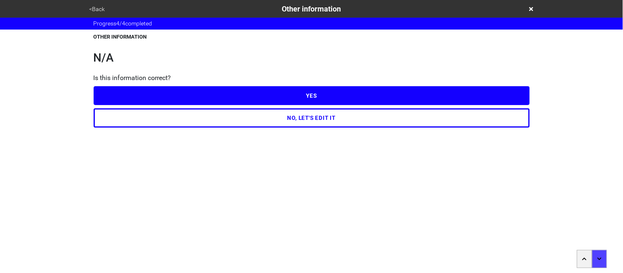
click at [114, 100] on button "YES" at bounding box center [312, 95] width 436 height 19
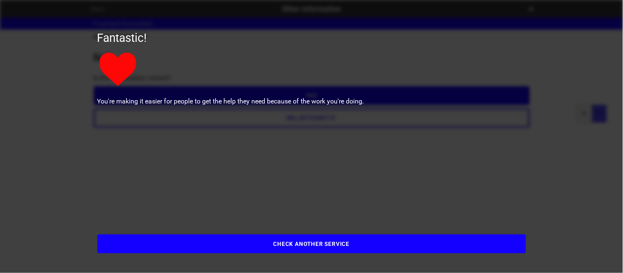
click at [158, 240] on button "CHECK ANOTHER SERVICE" at bounding box center [311, 244] width 429 height 19
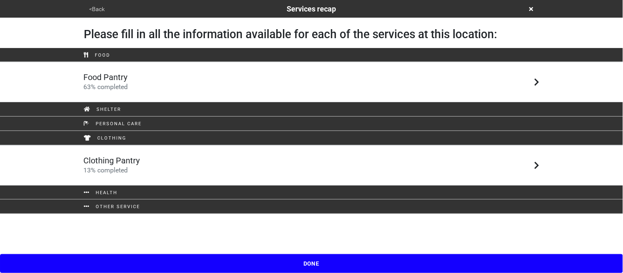
click at [132, 165] on h5 "Clothing Pantry" at bounding box center [112, 161] width 56 height 10
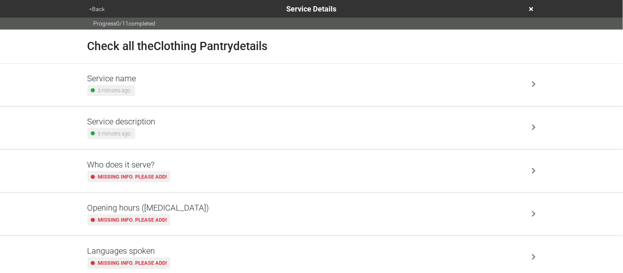
click at [163, 133] on div "Service description 3 minutes ago." at bounding box center [312, 128] width 449 height 23
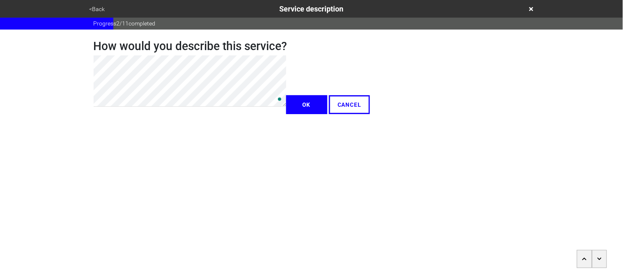
type textarea "x"
click at [286, 114] on button "OK" at bounding box center [306, 104] width 41 height 19
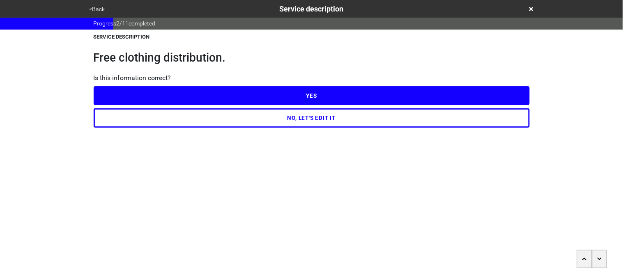
click at [111, 94] on button "YES" at bounding box center [312, 95] width 436 height 19
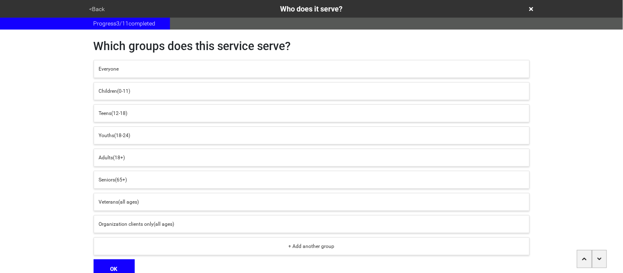
click at [141, 71] on div "Everyone" at bounding box center [312, 68] width 426 height 7
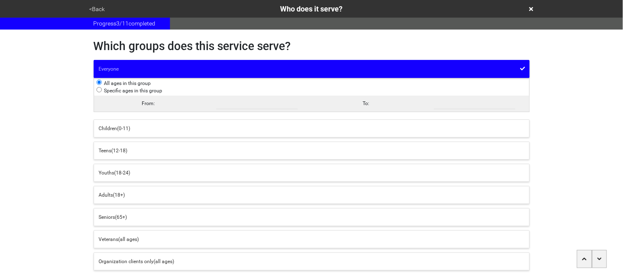
scroll to position [76, 0]
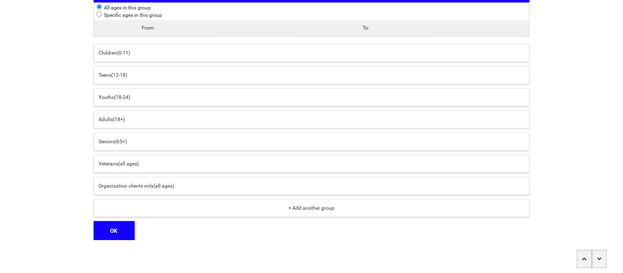
click at [111, 232] on button "OK" at bounding box center [114, 230] width 41 height 19
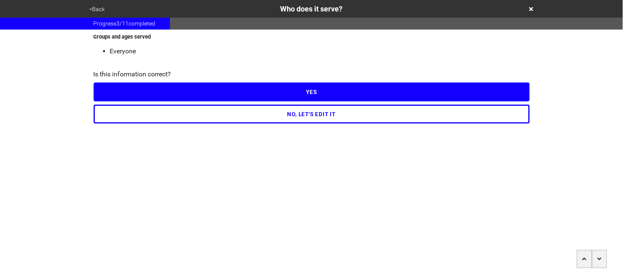
click at [106, 96] on button "YES" at bounding box center [312, 92] width 436 height 19
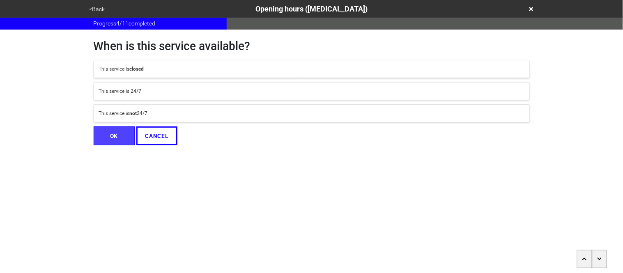
click at [123, 117] on div "This service is not 24/7" at bounding box center [312, 113] width 426 height 7
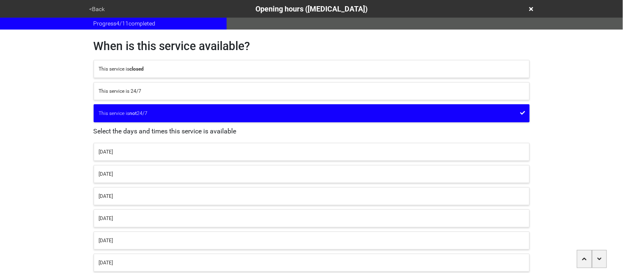
scroll to position [80, 0]
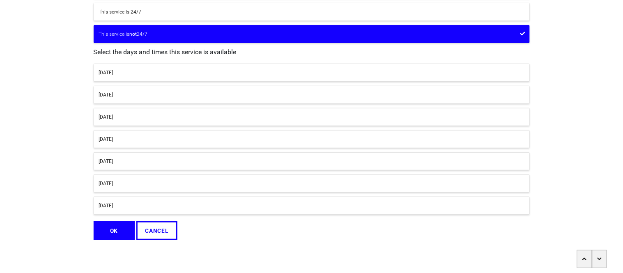
click at [117, 78] on button "Monday" at bounding box center [312, 73] width 436 height 18
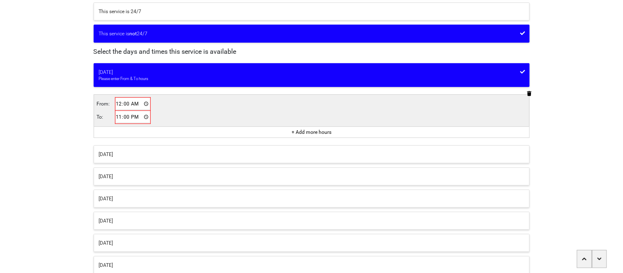
click at [118, 103] on input "00:00" at bounding box center [133, 104] width 35 height 12
type input "10:00"
click at [119, 115] on input "23:00" at bounding box center [132, 117] width 35 height 12
type input "14:00"
click at [128, 247] on button "Saturday" at bounding box center [312, 242] width 436 height 18
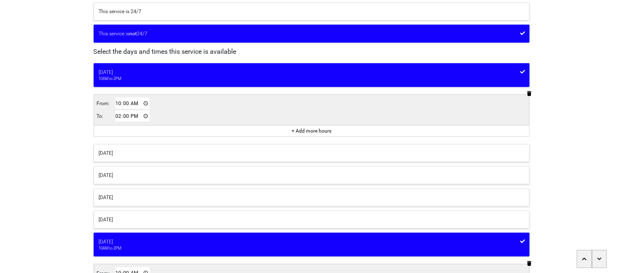
click at [118, 216] on button "Friday" at bounding box center [312, 220] width 436 height 18
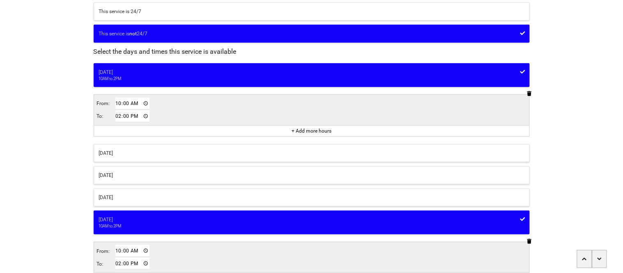
click at [117, 202] on button "Thursday" at bounding box center [312, 198] width 436 height 18
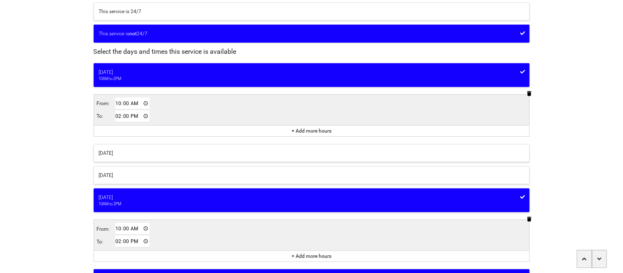
click at [114, 180] on button "Wednesday" at bounding box center [312, 175] width 436 height 18
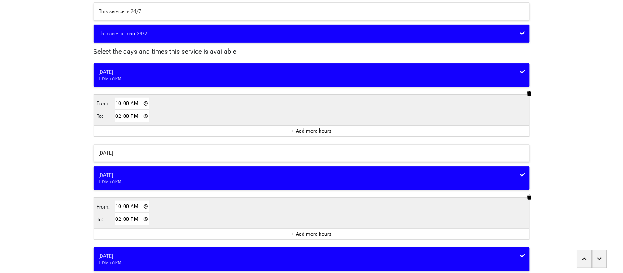
click at [113, 155] on div "Tuesday" at bounding box center [312, 153] width 426 height 7
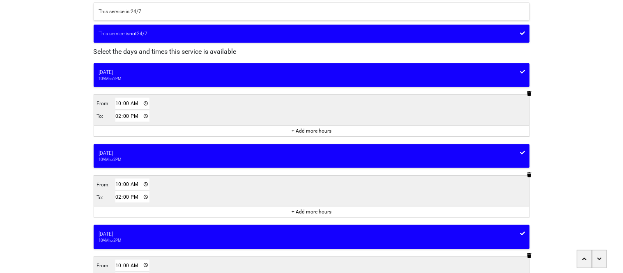
scroll to position [434, 0]
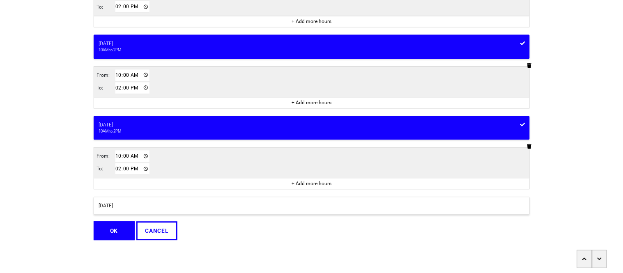
click at [102, 229] on button "OK" at bounding box center [114, 230] width 41 height 19
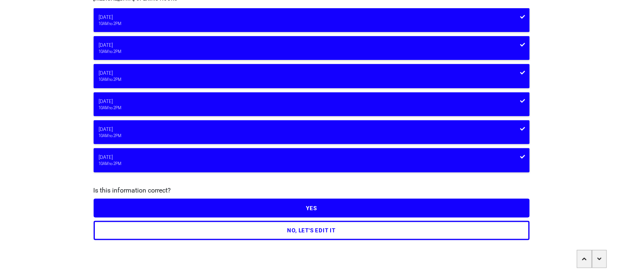
scroll to position [38, 0]
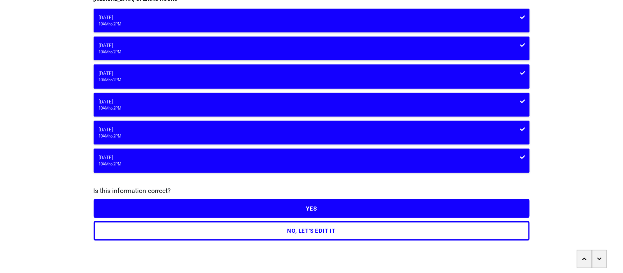
click at [123, 210] on button "YES" at bounding box center [312, 208] width 436 height 19
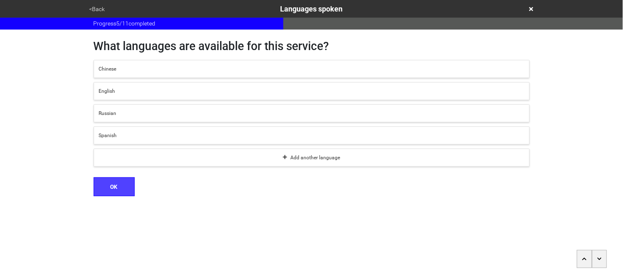
click at [123, 74] on button "Chinese" at bounding box center [312, 69] width 436 height 18
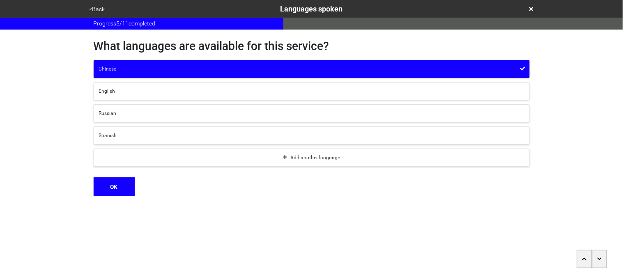
click at [136, 164] on button "Add another language" at bounding box center [312, 158] width 436 height 18
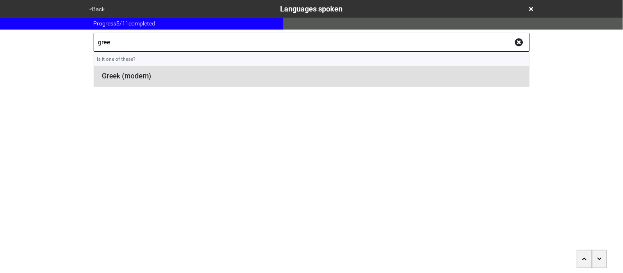
type input "gree"
click at [121, 78] on li "Greek (modern)" at bounding box center [312, 76] width 436 height 21
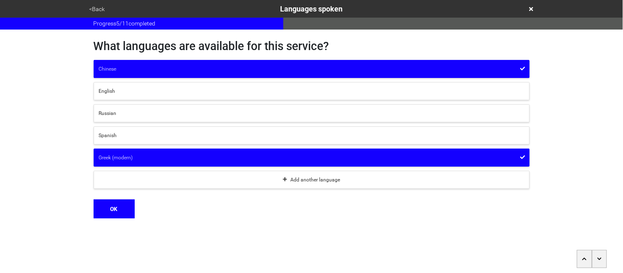
click at [122, 207] on button "OK" at bounding box center [114, 209] width 41 height 19
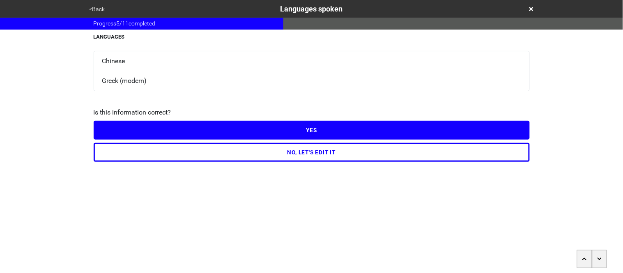
click at [139, 134] on button "YES" at bounding box center [312, 130] width 436 height 19
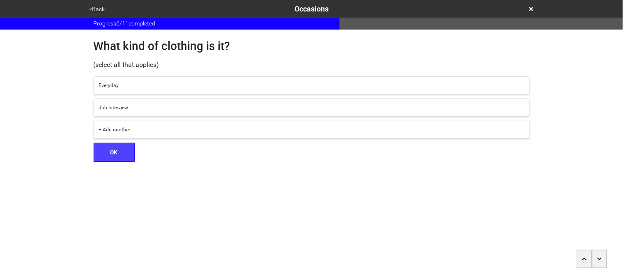
click at [120, 86] on div "Everyday" at bounding box center [312, 85] width 426 height 7
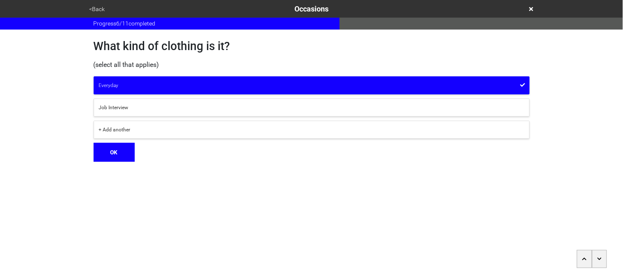
click at [128, 166] on html "<Back Occasions Progress 6 / 11 completed What kind of clothing is it? (select …" at bounding box center [311, 97] width 623 height 195
click at [122, 158] on button "OK" at bounding box center [114, 152] width 41 height 19
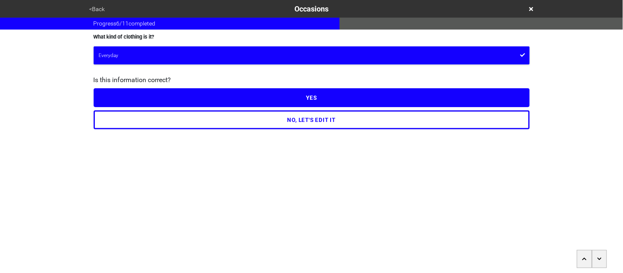
click at [120, 99] on button "YES" at bounding box center [312, 97] width 436 height 19
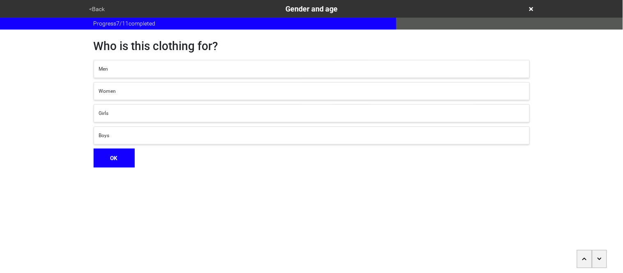
click at [114, 72] on div "Men" at bounding box center [312, 68] width 426 height 7
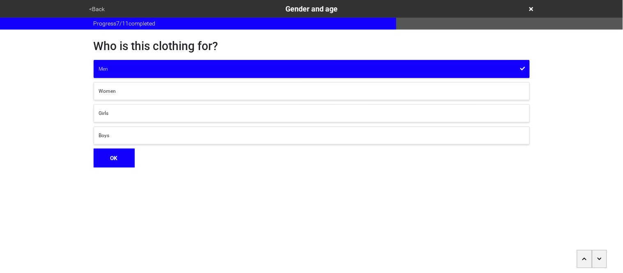
click at [117, 93] on div "Women" at bounding box center [312, 91] width 426 height 7
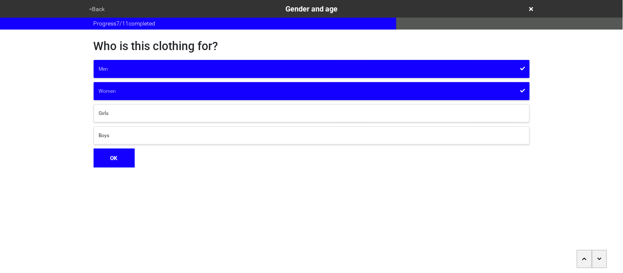
click at [119, 110] on div "Girls" at bounding box center [312, 113] width 426 height 7
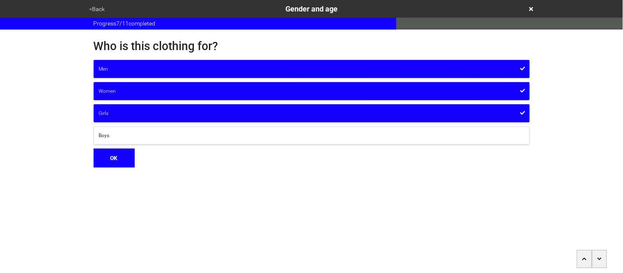
click at [125, 135] on div "Boys" at bounding box center [312, 135] width 426 height 7
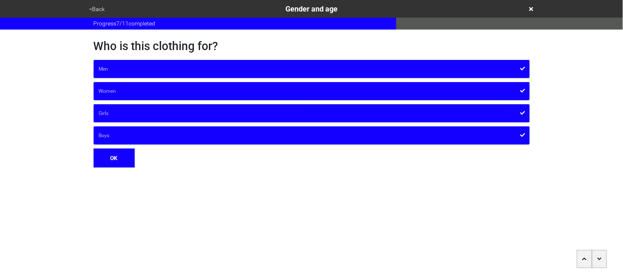
click at [124, 160] on button "OK" at bounding box center [114, 158] width 41 height 19
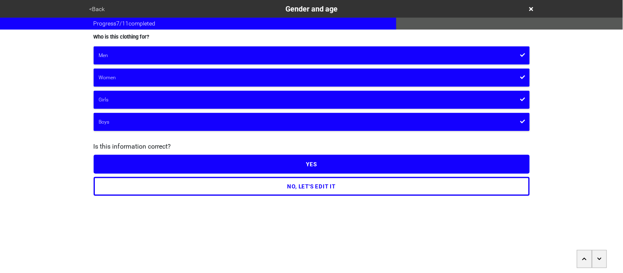
click at [131, 164] on button "YES" at bounding box center [312, 164] width 436 height 19
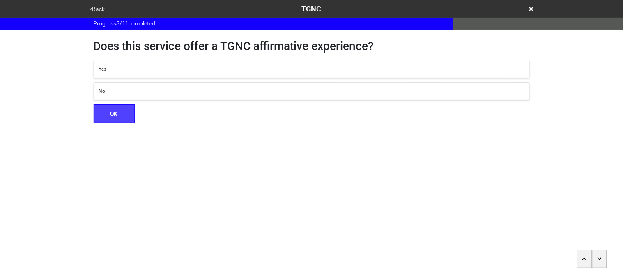
click at [118, 96] on button "No" at bounding box center [312, 91] width 436 height 18
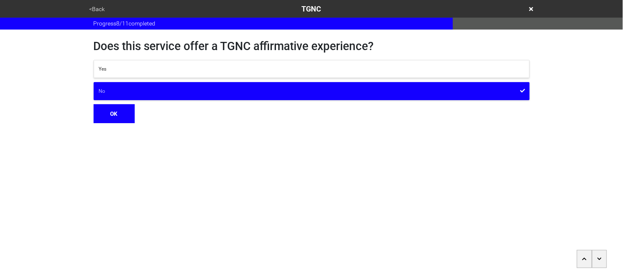
click at [118, 113] on button "OK" at bounding box center [114, 113] width 41 height 19
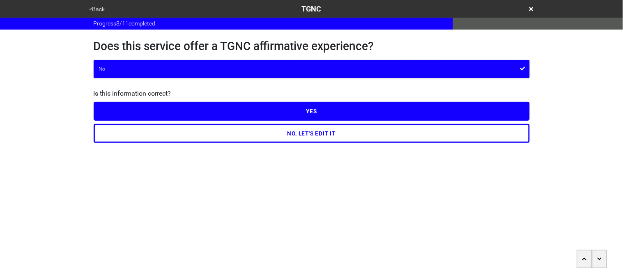
click at [119, 106] on button "YES" at bounding box center [312, 111] width 436 height 19
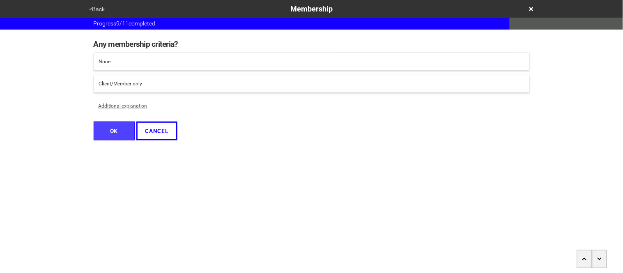
click at [113, 63] on div "None" at bounding box center [312, 61] width 426 height 7
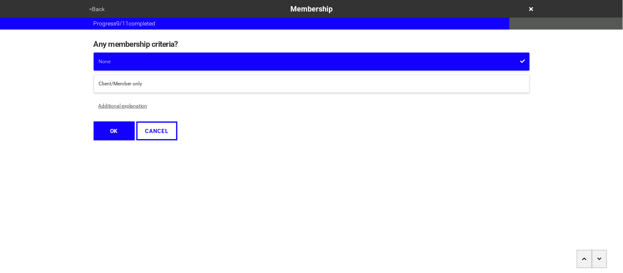
click at [124, 133] on button "OK" at bounding box center [114, 131] width 41 height 19
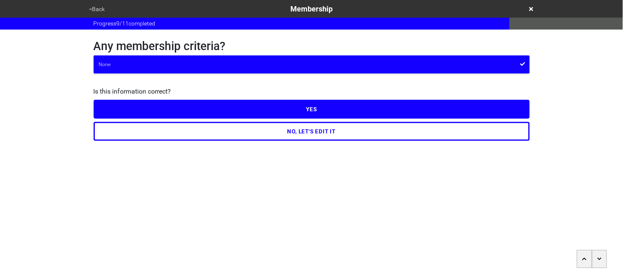
click at [131, 106] on button "YES" at bounding box center [312, 109] width 436 height 19
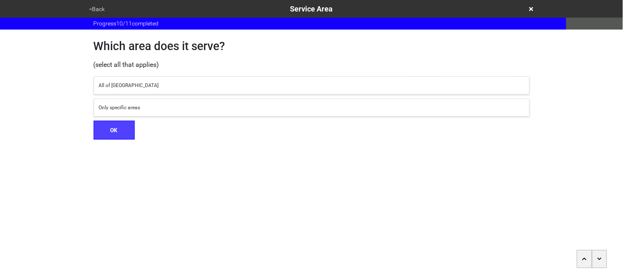
click at [125, 90] on button "All of NYC" at bounding box center [312, 85] width 436 height 18
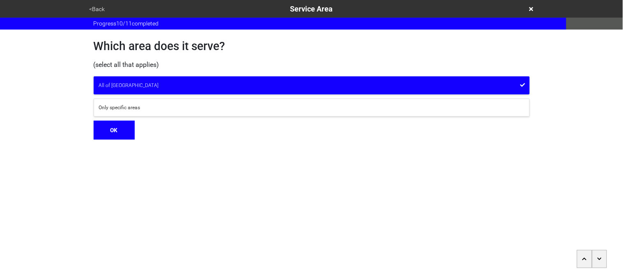
click at [120, 129] on button "OK" at bounding box center [114, 130] width 41 height 19
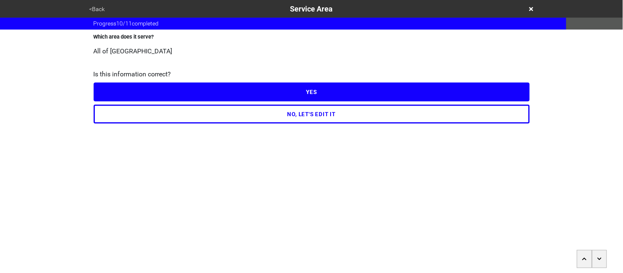
click at [111, 92] on button "YES" at bounding box center [312, 92] width 436 height 19
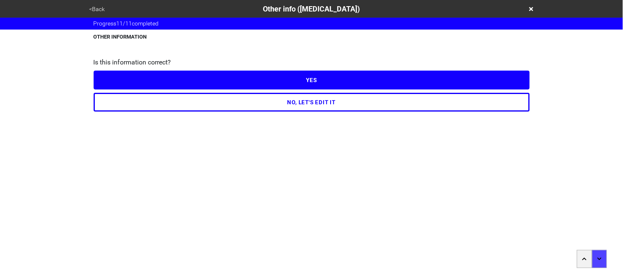
click at [122, 102] on button "NO, LET'S EDIT IT" at bounding box center [312, 102] width 436 height 19
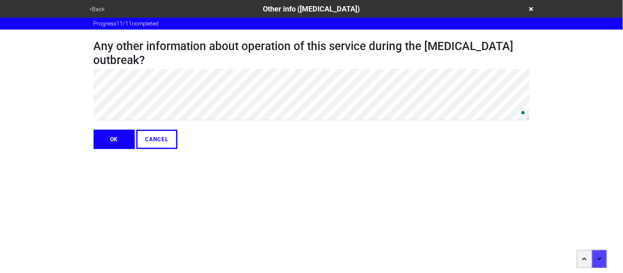
type textarea "x"
click at [110, 138] on button "OK" at bounding box center [114, 139] width 41 height 19
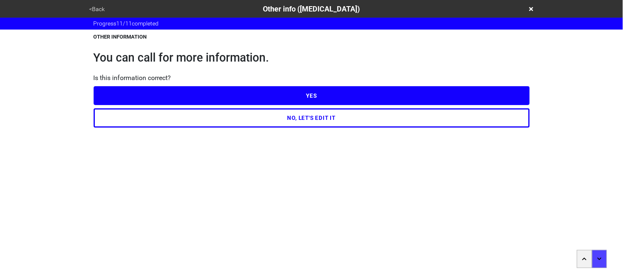
click at [124, 96] on button "YES" at bounding box center [312, 95] width 436 height 19
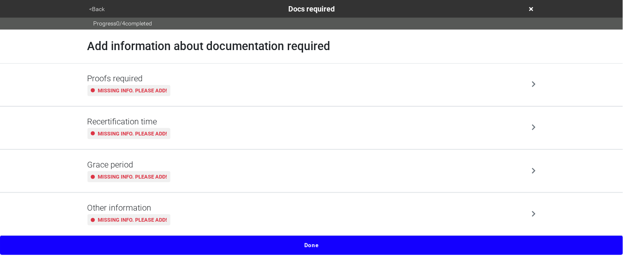
click at [124, 96] on div "Missing info. Please add!" at bounding box center [129, 90] width 83 height 11
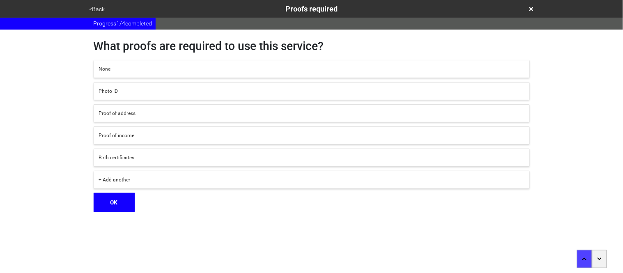
click at [120, 69] on div "None" at bounding box center [312, 68] width 426 height 7
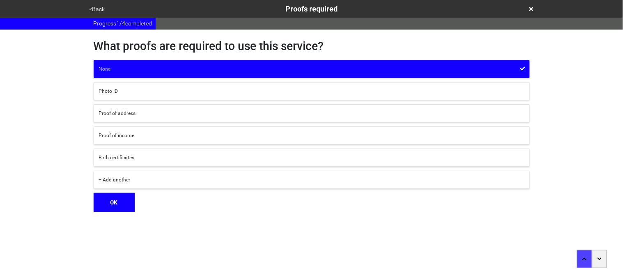
click at [121, 192] on div "What proofs are required to use this service? None Photo ID Proof of address Pr…" at bounding box center [312, 121] width 436 height 182
click at [124, 206] on button "OK" at bounding box center [114, 202] width 41 height 19
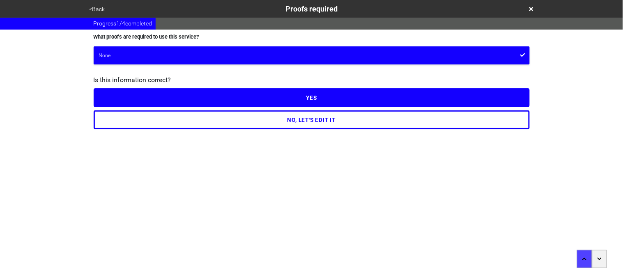
click at [114, 100] on button "YES" at bounding box center [312, 97] width 436 height 19
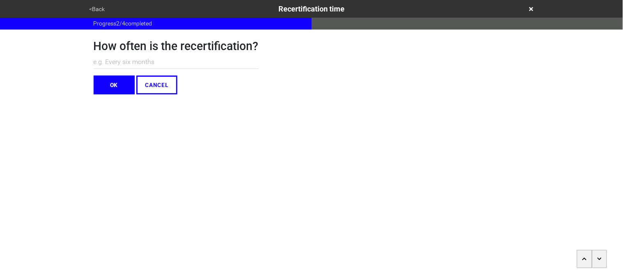
click at [109, 64] on input "text" at bounding box center [176, 62] width 165 height 14
type input "N/A"
click at [111, 77] on button "OK" at bounding box center [114, 85] width 41 height 19
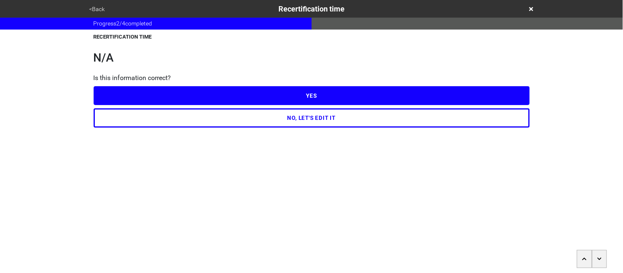
click at [114, 88] on button "YES" at bounding box center [312, 95] width 436 height 19
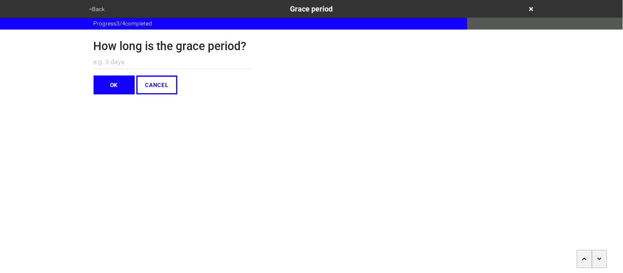
click at [109, 60] on input "text" at bounding box center [173, 62] width 159 height 14
type input "N/A"
click at [105, 90] on button "OK" at bounding box center [114, 85] width 41 height 19
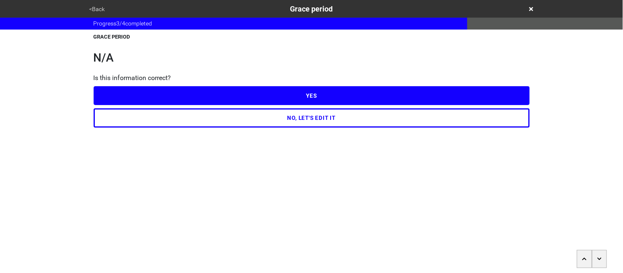
click at [105, 90] on button "YES" at bounding box center [312, 95] width 436 height 19
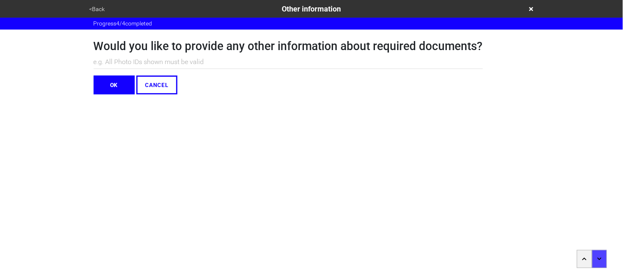
click at [112, 65] on input "text" at bounding box center [289, 62] width 390 height 14
type input "N/A"
click at [112, 83] on button "OK" at bounding box center [114, 85] width 41 height 19
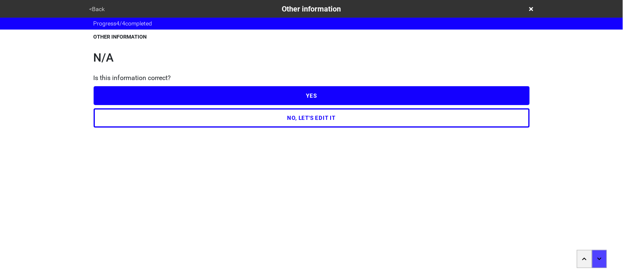
click at [113, 87] on button "YES" at bounding box center [312, 95] width 436 height 19
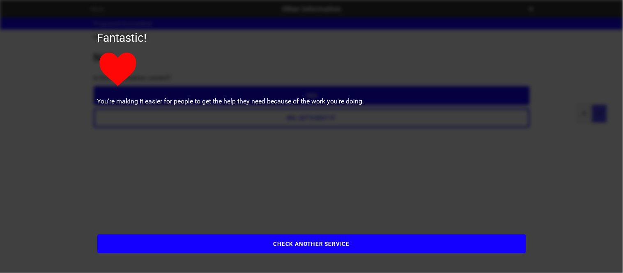
click at [132, 242] on button "CHECK ANOTHER SERVICE" at bounding box center [311, 244] width 429 height 19
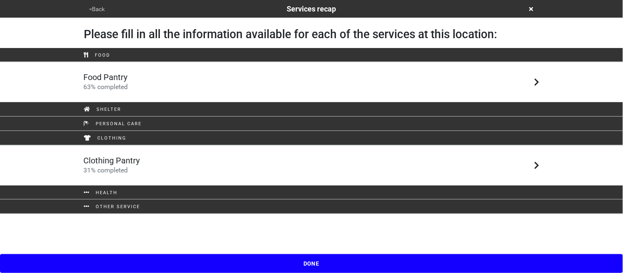
click at [186, 262] on button "DONE" at bounding box center [311, 263] width 623 height 19
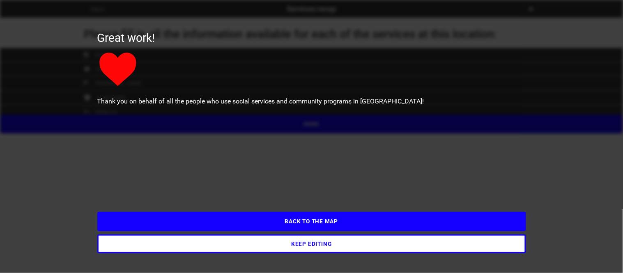
click at [190, 224] on button "BACK TO THE MAP" at bounding box center [311, 221] width 429 height 19
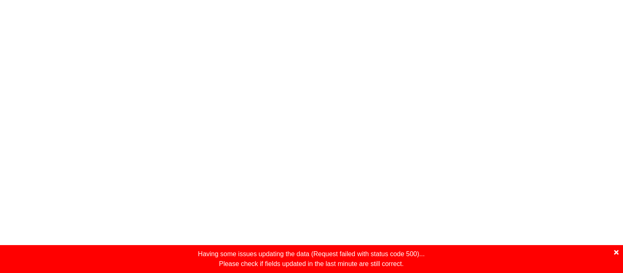
click at [618, 254] on icon at bounding box center [617, 253] width 5 height 5
click at [618, 252] on icon at bounding box center [617, 253] width 5 height 5
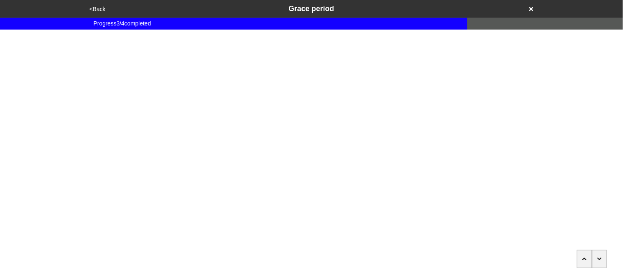
click at [102, 10] on button "<Back" at bounding box center [97, 9] width 21 height 9
click at [103, 9] on button "<Back" at bounding box center [97, 9] width 21 height 9
click at [531, 10] on icon at bounding box center [532, 9] width 4 height 6
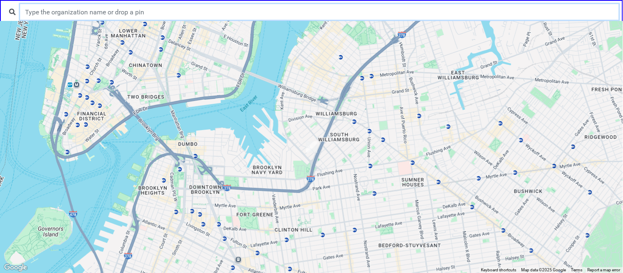
click at [123, 11] on input "text" at bounding box center [319, 12] width 599 height 16
click at [138, 12] on input "holy cross" at bounding box center [319, 12] width 599 height 16
type input "[DEMOGRAPHIC_DATA]"
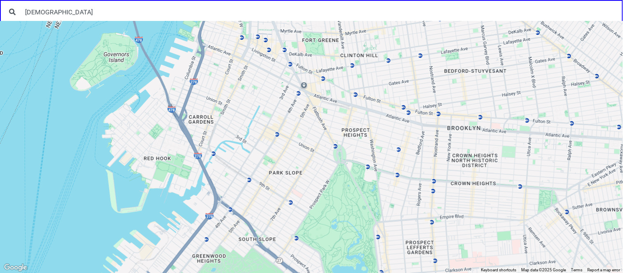
drag, startPoint x: 177, startPoint y: 211, endPoint x: 247, endPoint y: 20, distance: 203.5
click at [247, 0] on div "Holy Cross ← Move left → Move right ↑ Move up ↓ Move down + Zoom in - Zoom out …" at bounding box center [311, 0] width 623 height 0
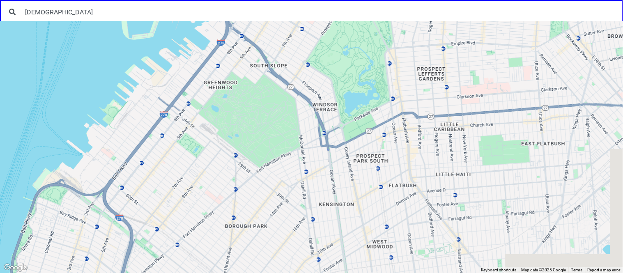
drag, startPoint x: 221, startPoint y: 241, endPoint x: 276, endPoint y: -40, distance: 286.5
click at [276, 0] on html "Holy Cross ← Move left → Move right ↑ Move up ↓ Move down + Zoom in - Zoom out …" at bounding box center [311, 0] width 623 height 0
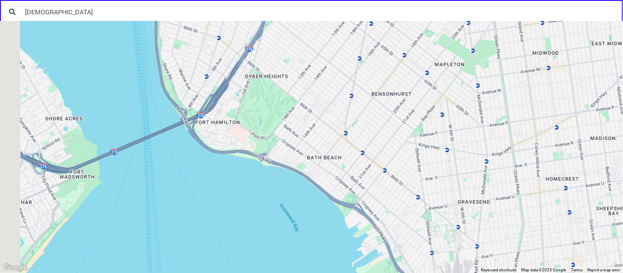
drag, startPoint x: 232, startPoint y: 254, endPoint x: 381, endPoint y: -25, distance: 315.9
click at [381, 0] on html "Holy Cross ← Move left → Move right ↑ Move up ↓ Move down + Zoom in - Zoom out …" at bounding box center [311, 0] width 623 height 0
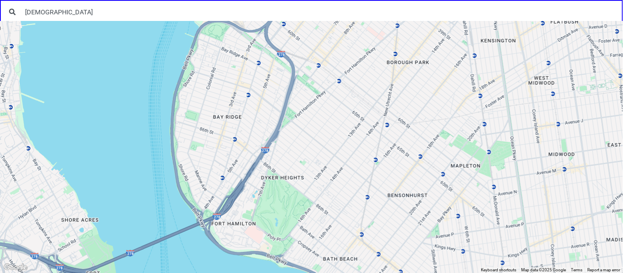
drag, startPoint x: 235, startPoint y: 68, endPoint x: 253, endPoint y: 182, distance: 115.7
click at [253, 182] on div at bounding box center [311, 147] width 623 height 252
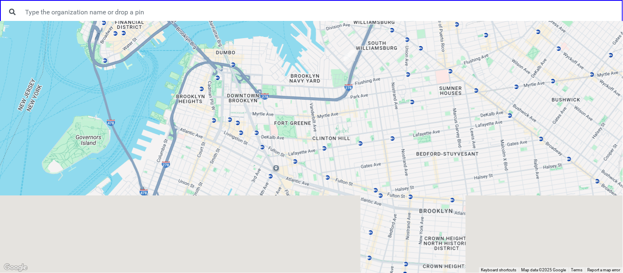
drag, startPoint x: 212, startPoint y: 268, endPoint x: 296, endPoint y: 65, distance: 219.9
click at [296, 65] on div at bounding box center [311, 147] width 623 height 252
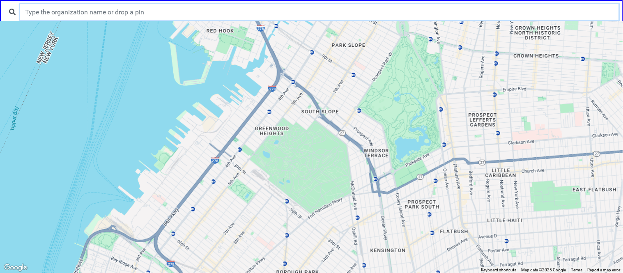
click at [141, 17] on input "text" at bounding box center [319, 12] width 599 height 16
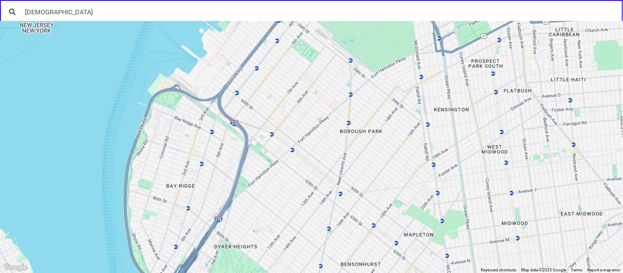
drag, startPoint x: 177, startPoint y: 226, endPoint x: 244, endPoint y: 68, distance: 171.3
click at [244, 68] on div at bounding box center [311, 147] width 623 height 252
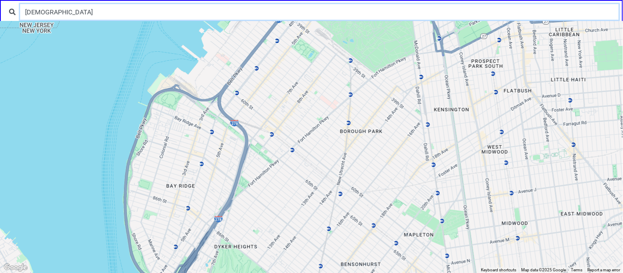
click at [119, 16] on input "[DEMOGRAPHIC_DATA]" at bounding box center [319, 12] width 599 height 16
type input "[DEMOGRAPHIC_DATA] Brooklyn Outreach"
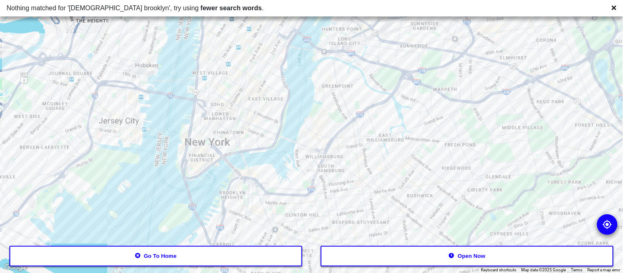
click at [151, 265] on button "Go to home" at bounding box center [155, 256] width 293 height 21
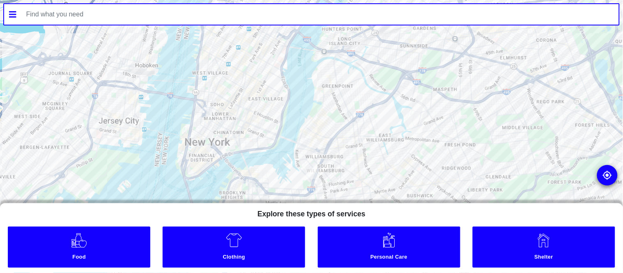
click at [125, 16] on input "text" at bounding box center [320, 14] width 598 height 21
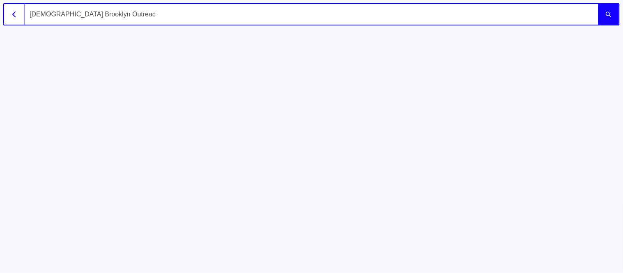
type input "[DEMOGRAPHIC_DATA] Brooklyn Outreach"
click at [599, 4] on button "submit" at bounding box center [609, 14] width 21 height 21
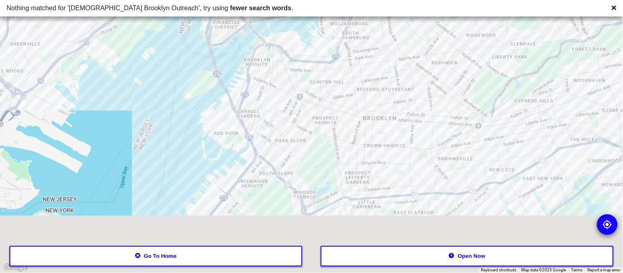
drag, startPoint x: 264, startPoint y: 221, endPoint x: 292, endPoint y: 68, distance: 155.1
click at [292, 68] on div at bounding box center [311, 136] width 623 height 273
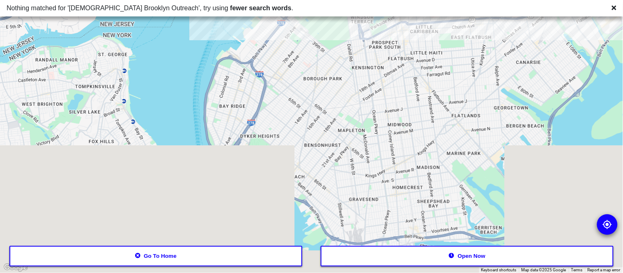
drag, startPoint x: 260, startPoint y: 231, endPoint x: 319, endPoint y: 49, distance: 191.2
click at [319, 49] on div at bounding box center [311, 136] width 623 height 273
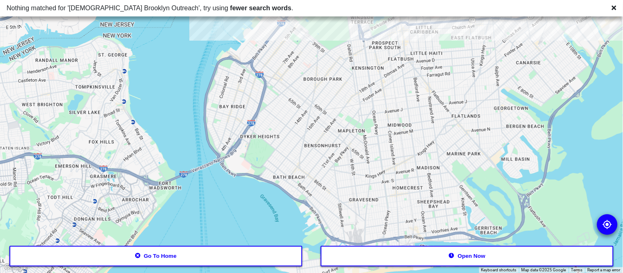
click at [142, 259] on button "Go to home" at bounding box center [155, 256] width 293 height 21
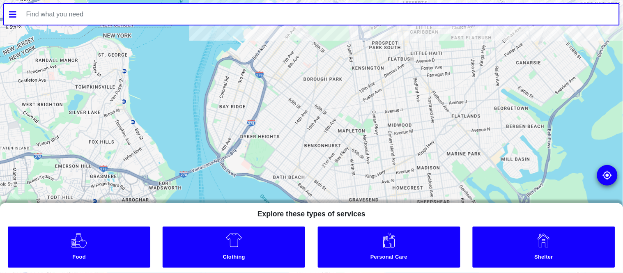
click at [94, 14] on input "text" at bounding box center [320, 14] width 598 height 21
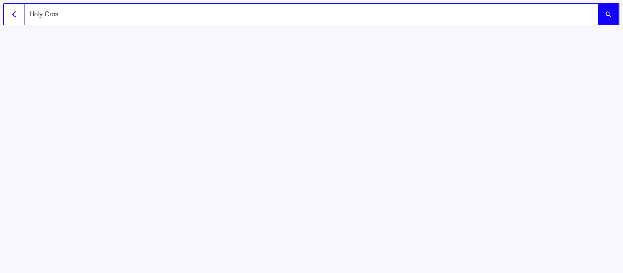
type input "[DEMOGRAPHIC_DATA]"
click at [599, 4] on button "submit" at bounding box center [609, 14] width 21 height 21
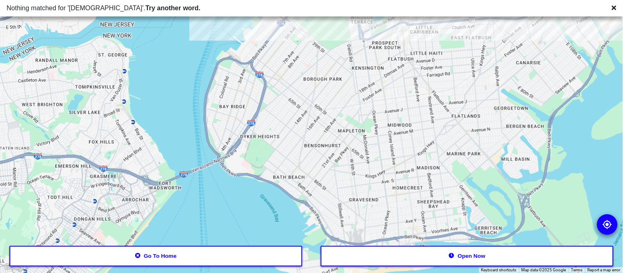
click at [170, 255] on button "Go to home" at bounding box center [155, 256] width 293 height 21
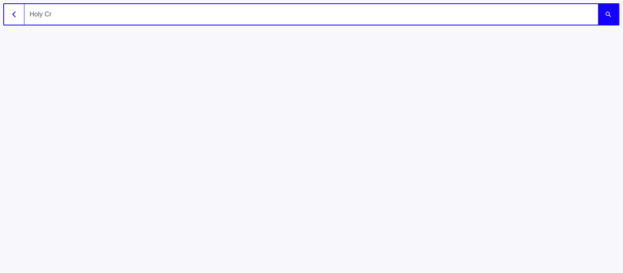
type input "Holy Cro"
click at [599, 4] on button "submit" at bounding box center [609, 14] width 21 height 21
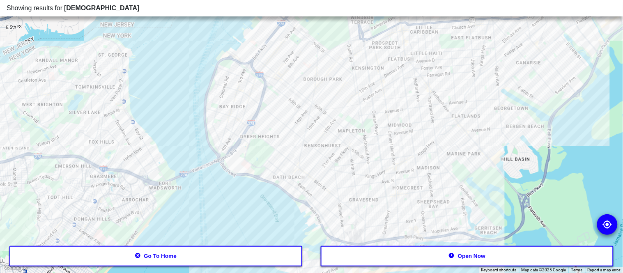
click at [258, 53] on div at bounding box center [311, 136] width 623 height 273
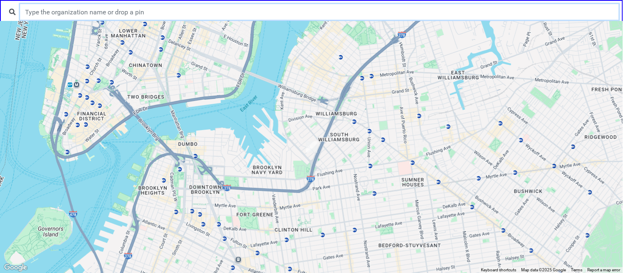
click at [100, 18] on input "text" at bounding box center [319, 12] width 599 height 16
type input "Brooklyn Outreach"
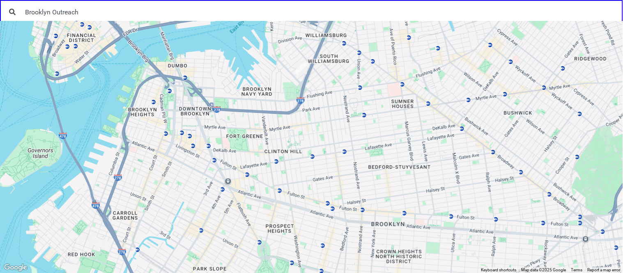
drag, startPoint x: 452, startPoint y: 182, endPoint x: 437, endPoint y: 115, distance: 68.6
click at [437, 115] on div at bounding box center [311, 147] width 623 height 252
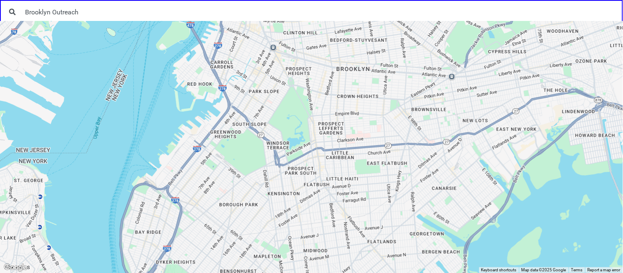
drag, startPoint x: 425, startPoint y: 234, endPoint x: 350, endPoint y: 109, distance: 145.6
click at [350, 109] on div at bounding box center [311, 147] width 623 height 252
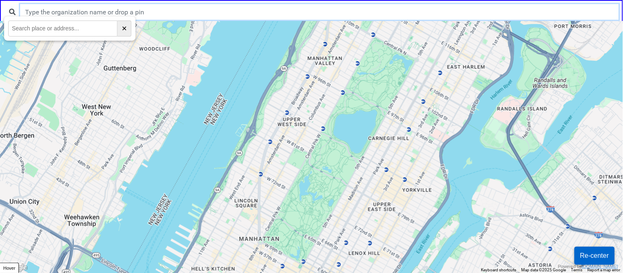
click at [168, 14] on input "text" at bounding box center [319, 12] width 599 height 16
type input "[DEMOGRAPHIC_DATA]"
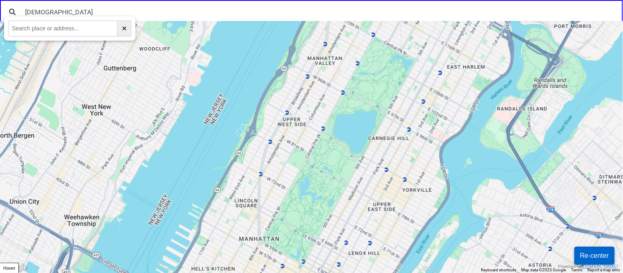
click at [84, 0] on div "Holy Cross ← Move left → Move right ↑ Move up ↓ Move down + Zoom in - Zoom out …" at bounding box center [311, 0] width 623 height 0
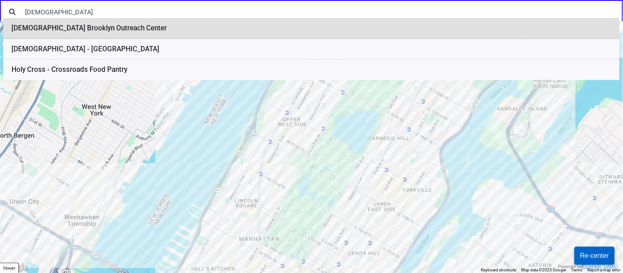
click at [118, 33] on li "Holy Cross Brooklyn Outreach Center" at bounding box center [311, 28] width 617 height 21
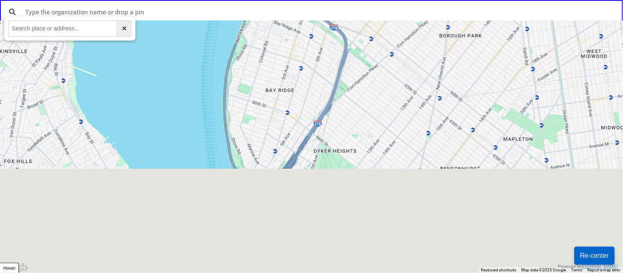
drag, startPoint x: 292, startPoint y: 238, endPoint x: 314, endPoint y: 82, distance: 157.3
click at [314, 82] on div at bounding box center [311, 147] width 623 height 252
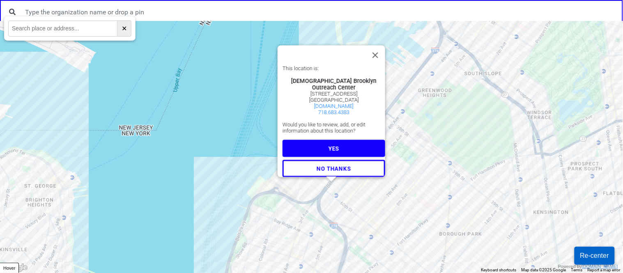
click at [339, 147] on button "YES" at bounding box center [334, 148] width 103 height 17
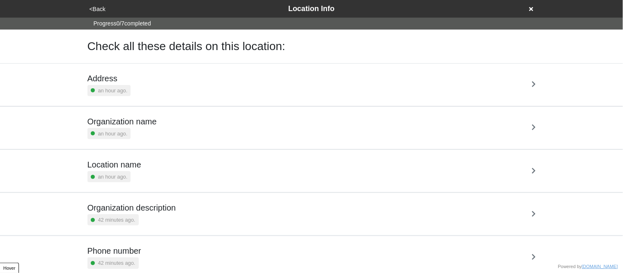
click at [180, 171] on div "Location name an hour ago." at bounding box center [312, 171] width 449 height 23
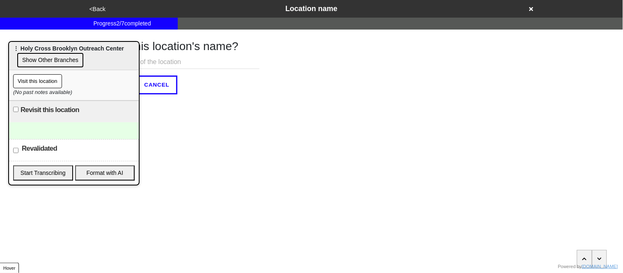
click at [155, 63] on input "text" at bounding box center [177, 62] width 166 height 14
click at [211, 61] on input "[GEOGRAPHIC_DATA]" at bounding box center [177, 62] width 166 height 14
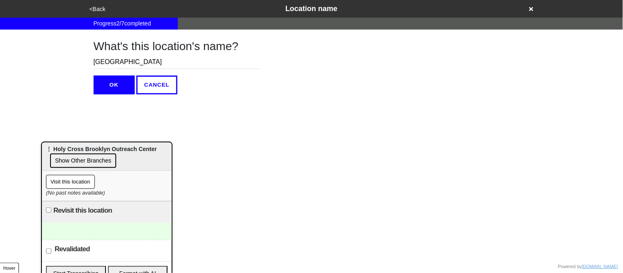
drag, startPoint x: 93, startPoint y: 47, endPoint x: 39, endPoint y: 148, distance: 114.0
click at [39, 127] on html "<Back Location name Progress 2 / 7 completed What's this location's name? Bay R…" at bounding box center [311, 63] width 623 height 127
type input "[GEOGRAPHIC_DATA]"
click at [123, 88] on button "OK" at bounding box center [114, 85] width 41 height 19
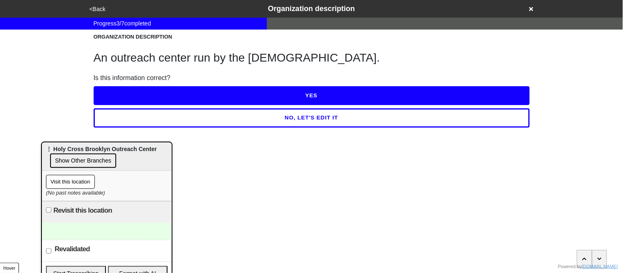
click at [134, 97] on button "YES" at bounding box center [312, 95] width 436 height 19
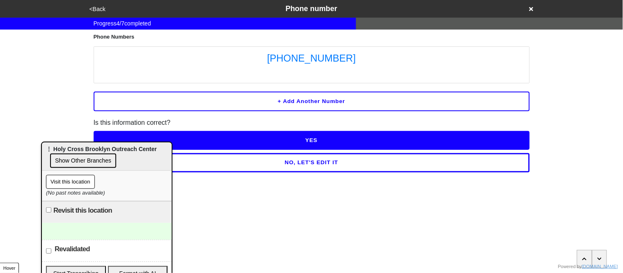
click at [248, 138] on button "YES" at bounding box center [312, 140] width 436 height 19
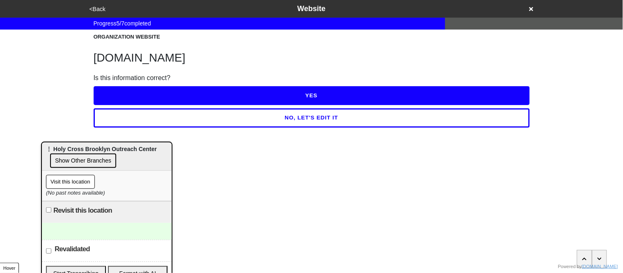
click at [251, 92] on button "YES" at bounding box center [312, 95] width 436 height 19
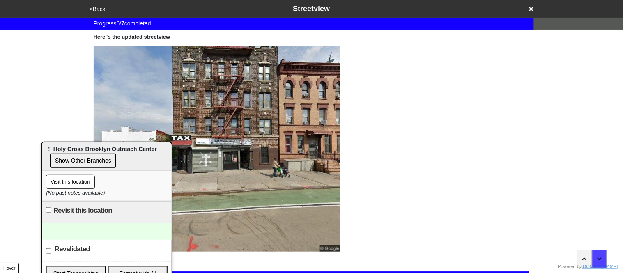
scroll to position [72, 0]
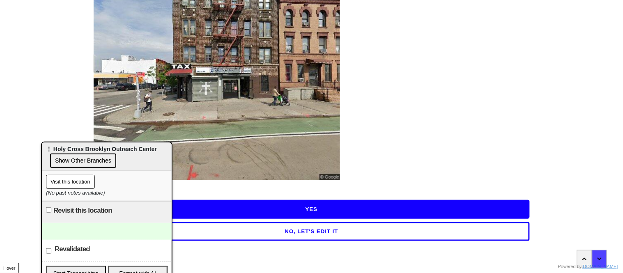
click at [494, 209] on button "YES" at bounding box center [312, 209] width 436 height 19
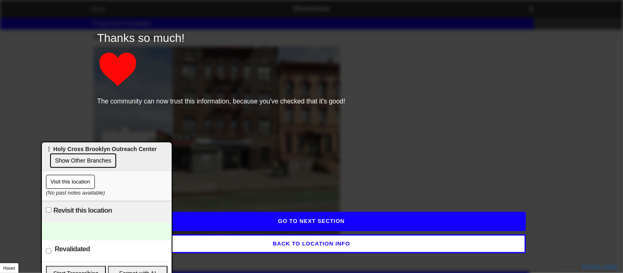
click at [500, 223] on button "GO TO NEXT SECTION" at bounding box center [311, 221] width 429 height 19
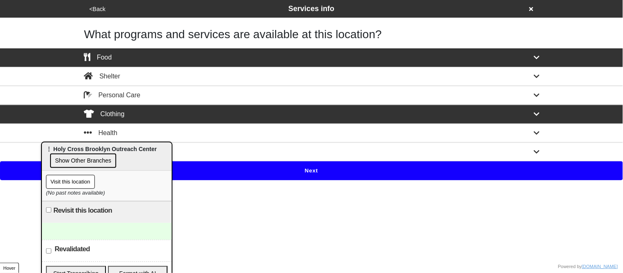
click at [472, 173] on button "Next" at bounding box center [311, 170] width 623 height 19
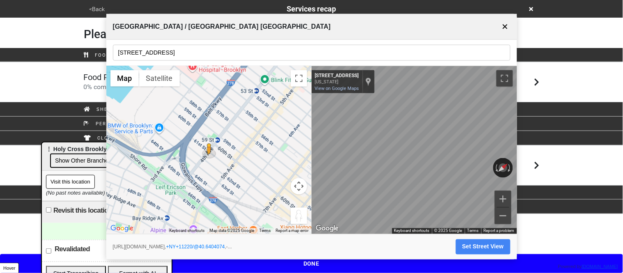
click at [505, 28] on button "✕" at bounding box center [506, 26] width 10 height 16
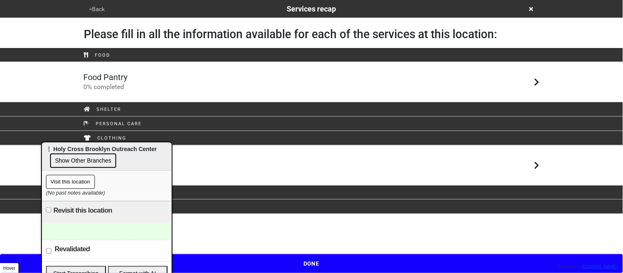
click at [511, 261] on button "DONE" at bounding box center [311, 263] width 623 height 19
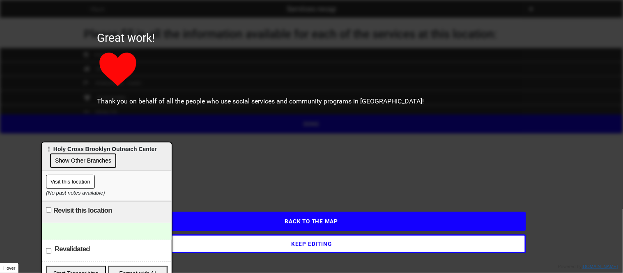
click at [479, 220] on button "BACK TO THE MAP" at bounding box center [311, 221] width 429 height 19
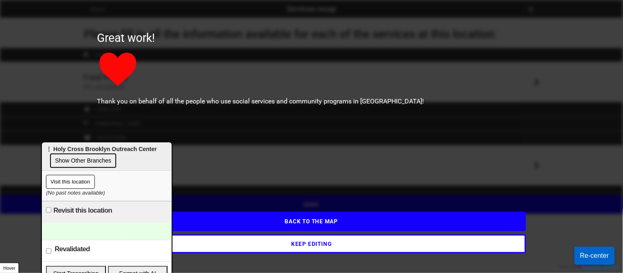
click at [257, 245] on button "KEEP EDITING" at bounding box center [311, 244] width 429 height 19
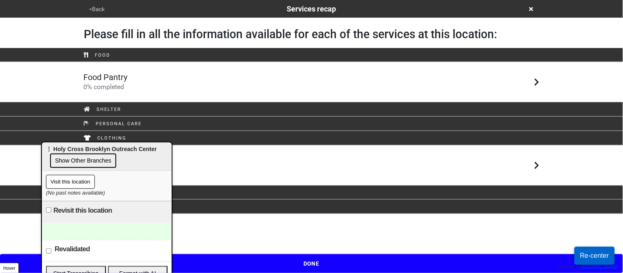
click at [300, 256] on button "DONE" at bounding box center [311, 263] width 623 height 19
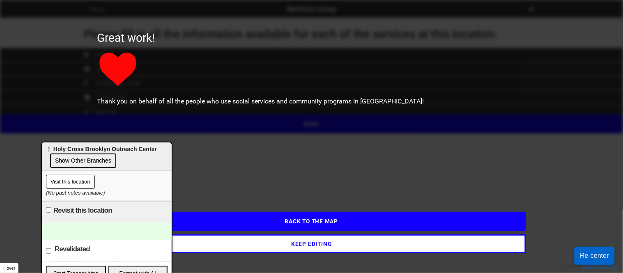
click at [294, 222] on button "BACK TO THE MAP" at bounding box center [311, 221] width 429 height 19
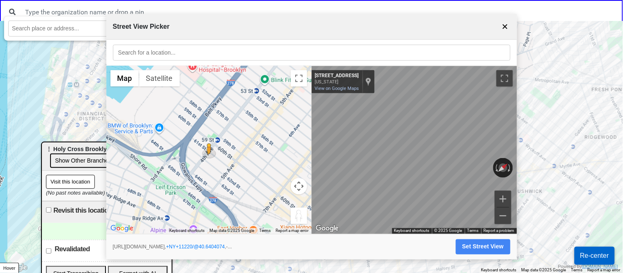
click at [265, 53] on input "text" at bounding box center [312, 52] width 398 height 16
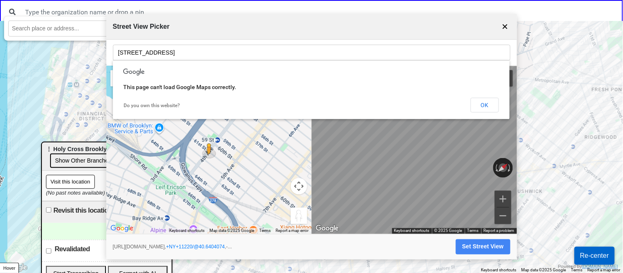
type input "361 83rd street"
click at [505, 30] on button "✕" at bounding box center [506, 26] width 10 height 16
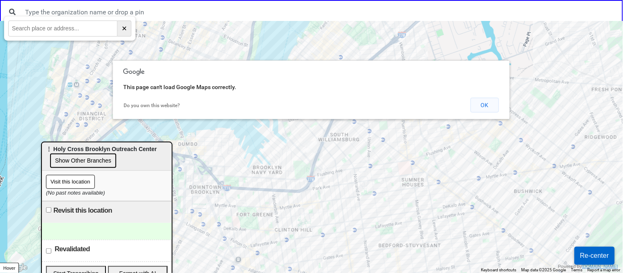
click at [485, 106] on button "OK" at bounding box center [485, 105] width 28 height 15
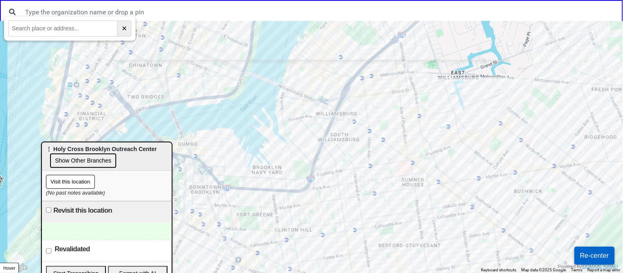
drag, startPoint x: 266, startPoint y: 245, endPoint x: 400, endPoint y: 71, distance: 219.7
click at [400, 71] on div at bounding box center [311, 147] width 623 height 252
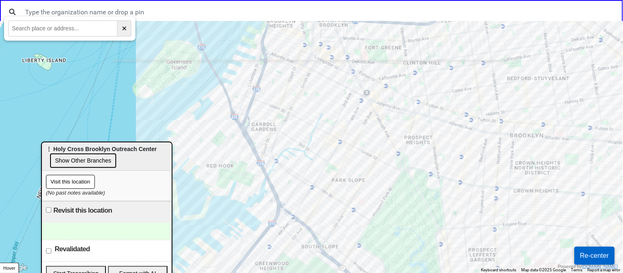
click at [93, 27] on input "text" at bounding box center [62, 29] width 109 height 16
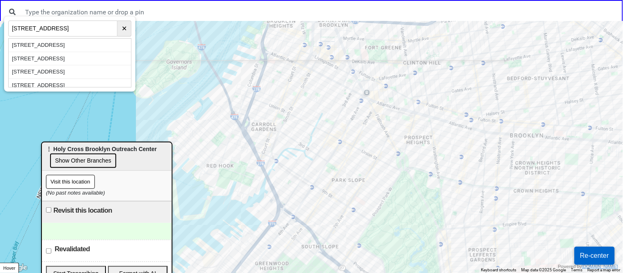
type input "361 83rd street"
click at [78, 46] on div "361 83rd Street, Brooklyn, NY, USA" at bounding box center [70, 46] width 122 height 14
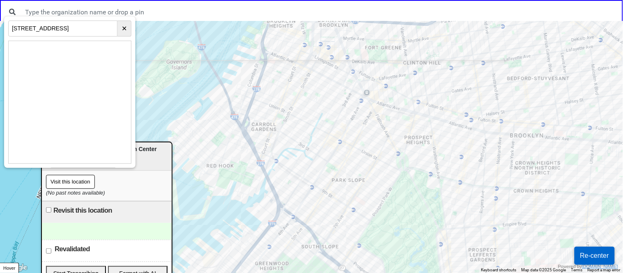
drag, startPoint x: 217, startPoint y: 193, endPoint x: 283, endPoint y: 54, distance: 154.0
click at [283, 54] on div at bounding box center [311, 147] width 623 height 252
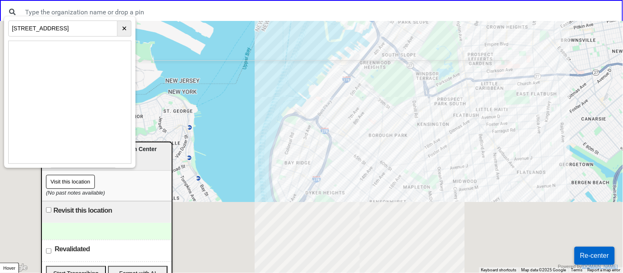
drag, startPoint x: 392, startPoint y: 241, endPoint x: 444, endPoint y: 83, distance: 166.5
click at [444, 83] on div at bounding box center [311, 147] width 623 height 252
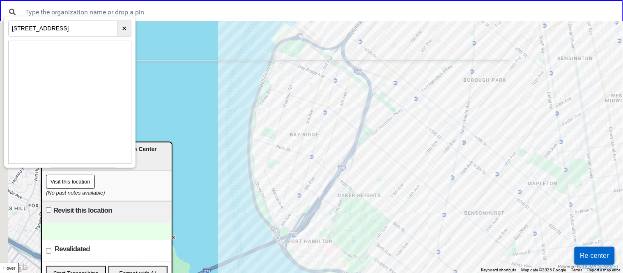
drag, startPoint x: 288, startPoint y: 175, endPoint x: 385, endPoint y: 186, distance: 98.0
click at [385, 186] on div at bounding box center [311, 147] width 623 height 252
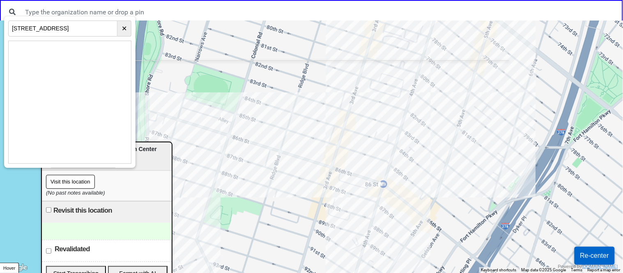
drag, startPoint x: 289, startPoint y: 131, endPoint x: 393, endPoint y: 205, distance: 127.6
click at [393, 205] on div at bounding box center [311, 147] width 623 height 252
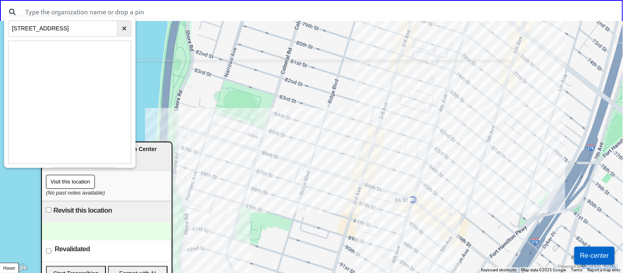
drag, startPoint x: 305, startPoint y: 114, endPoint x: 339, endPoint y: 132, distance: 38.0
click at [339, 132] on div at bounding box center [311, 147] width 623 height 252
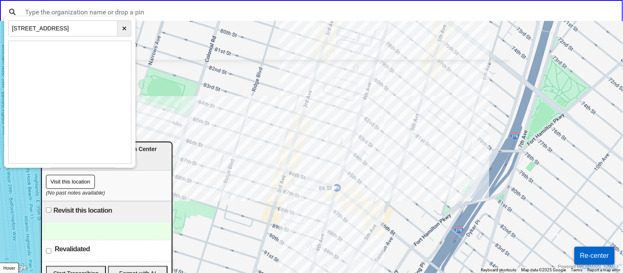
drag, startPoint x: 381, startPoint y: 131, endPoint x: 295, endPoint y: 118, distance: 86.1
click at [295, 118] on div at bounding box center [311, 147] width 623 height 252
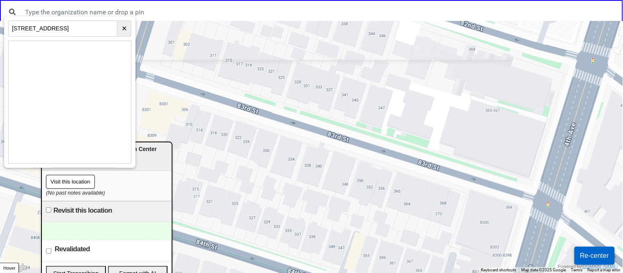
drag, startPoint x: 537, startPoint y: 170, endPoint x: 409, endPoint y: 167, distance: 127.4
click at [409, 167] on div at bounding box center [311, 147] width 623 height 252
click at [409, 127] on div at bounding box center [311, 147] width 623 height 252
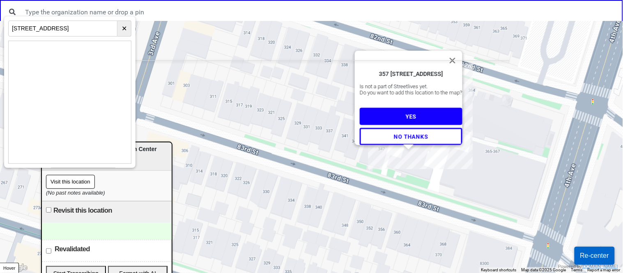
click at [420, 133] on span "NO THANKS" at bounding box center [411, 136] width 34 height 7
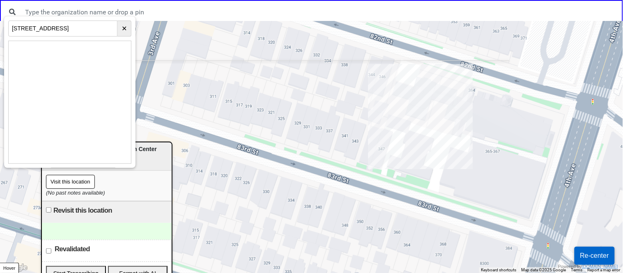
click at [401, 167] on div at bounding box center [311, 147] width 623 height 252
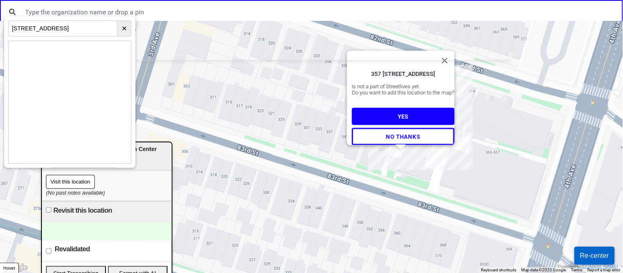
click at [398, 133] on span "NO THANKS" at bounding box center [403, 136] width 34 height 7
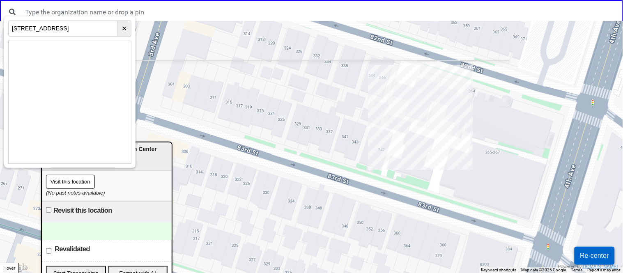
click at [471, 193] on div at bounding box center [311, 147] width 623 height 252
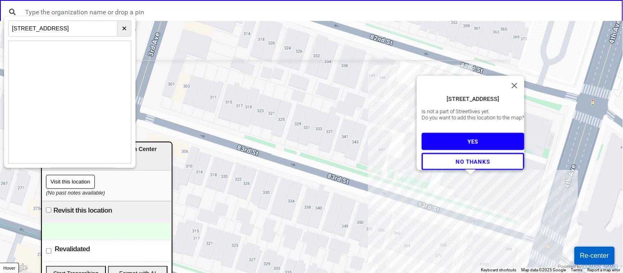
click at [456, 161] on button "NO THANKS" at bounding box center [473, 161] width 103 height 17
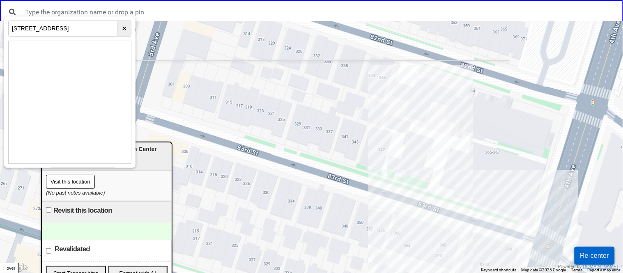
click at [418, 172] on div at bounding box center [311, 147] width 623 height 252
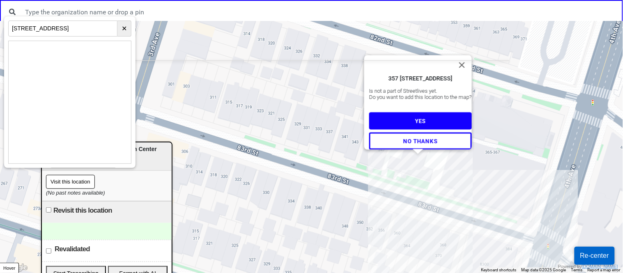
click at [414, 140] on span "NO THANKS" at bounding box center [421, 141] width 34 height 7
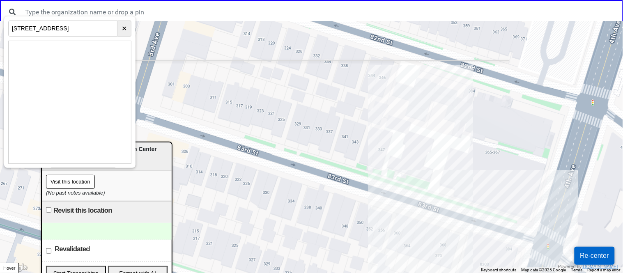
click at [414, 156] on div at bounding box center [311, 147] width 623 height 252
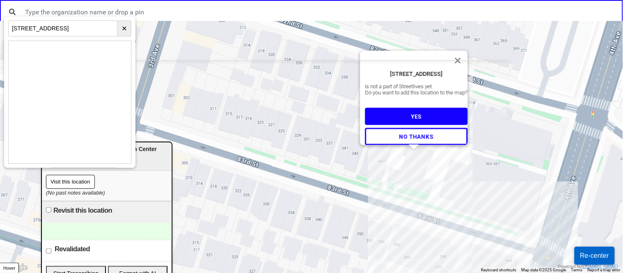
click at [411, 113] on span "YES" at bounding box center [416, 116] width 11 height 7
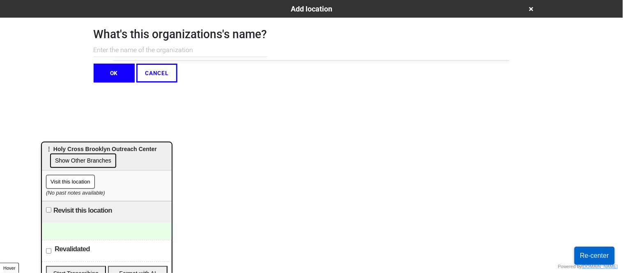
click at [201, 47] on input "text" at bounding box center [181, 51] width 174 height 14
type input "Young Adult Institute (YAI)"
click at [114, 72] on button "OK" at bounding box center [114, 73] width 41 height 19
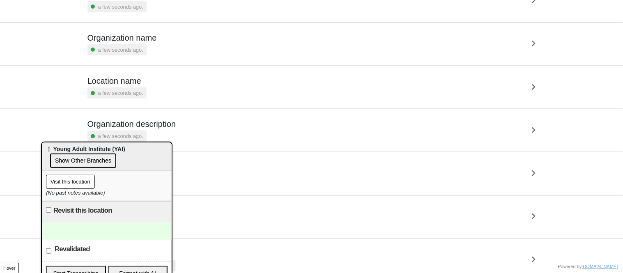
scroll to position [85, 0]
click at [184, 93] on div "Location name a few seconds ago." at bounding box center [312, 86] width 449 height 23
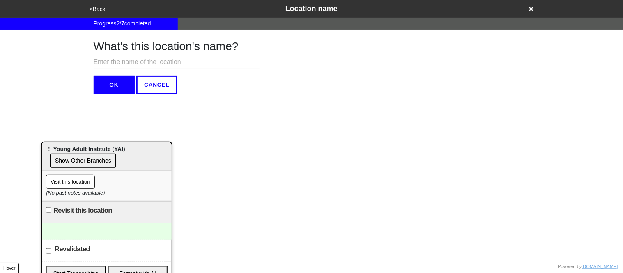
click at [153, 63] on input "text" at bounding box center [177, 62] width 166 height 14
type input "[GEOGRAPHIC_DATA]"
click at [111, 90] on button "OK" at bounding box center [114, 85] width 41 height 19
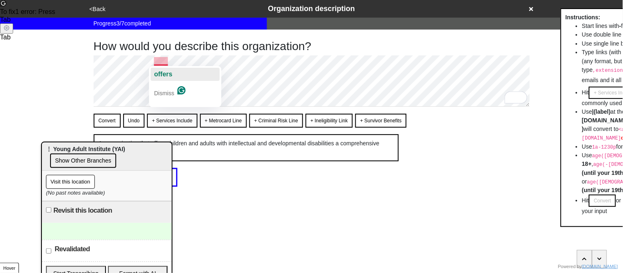
click at [174, 76] on button "offers" at bounding box center [185, 74] width 69 height 13
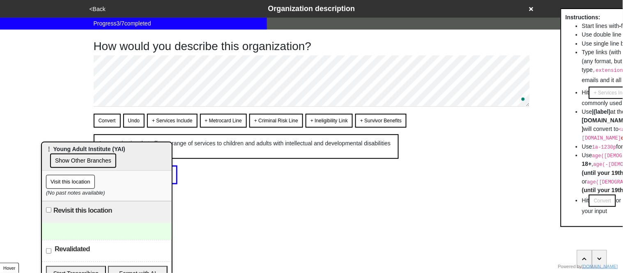
type textarea "x"
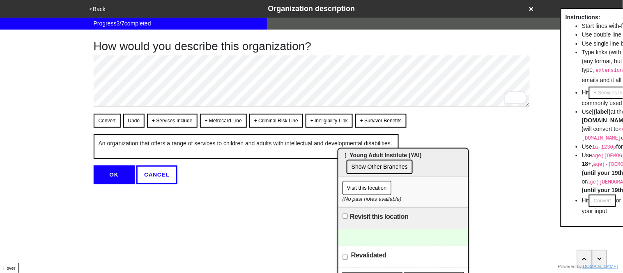
drag, startPoint x: 115, startPoint y: 150, endPoint x: 412, endPoint y: 157, distance: 296.8
click at [412, 157] on span "⋮ Young Adult Institute (YAI)" at bounding box center [382, 155] width 79 height 7
click at [113, 173] on button "OK" at bounding box center [114, 175] width 41 height 19
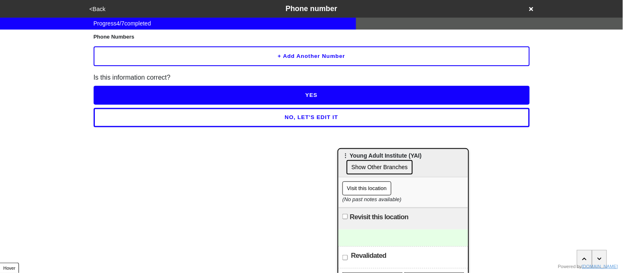
click at [178, 54] on button "+ Add another number" at bounding box center [312, 56] width 436 height 20
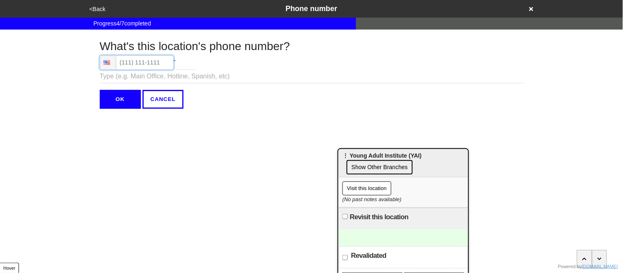
click at [149, 60] on input "tel" at bounding box center [137, 62] width 74 height 14
click at [152, 64] on input "tel" at bounding box center [137, 62] width 74 height 14
paste input "[PHONE_NUMBER]"
type input "[PHONE_NUMBER]"
click at [191, 69] on input "tel" at bounding box center [186, 62] width 20 height 14
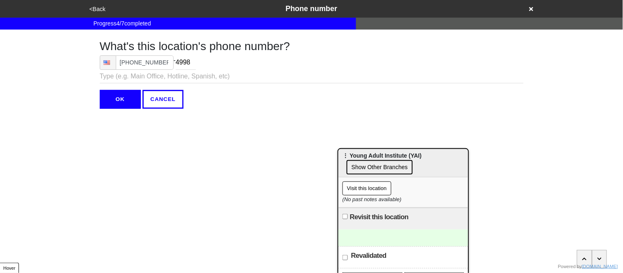
type input "4998"
click at [196, 113] on html "<Back Phone number Progress 4 / 7 completed What's this location's phone number…" at bounding box center [311, 71] width 623 height 142
click at [116, 102] on input "OK" at bounding box center [120, 99] width 41 height 19
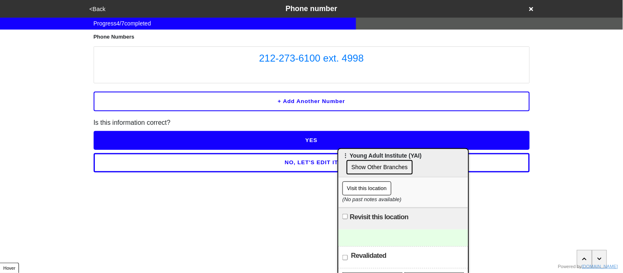
click at [151, 136] on button "YES" at bounding box center [312, 140] width 436 height 19
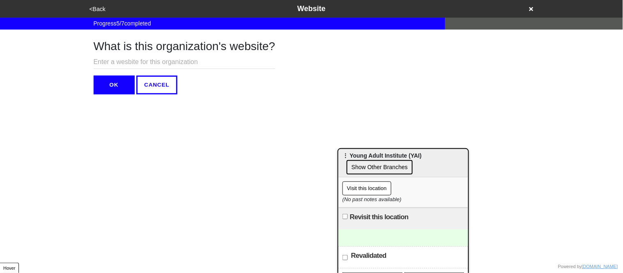
click at [200, 61] on input "text" at bounding box center [185, 62] width 182 height 14
click at [154, 60] on input "text" at bounding box center [185, 62] width 182 height 14
paste input "[URL][DOMAIN_NAME]"
drag, startPoint x: 131, startPoint y: 64, endPoint x: 82, endPoint y: 63, distance: 49.3
click at [82, 63] on div "What is this organization's website? [URL][DOMAIN_NAME] OK CANCEL" at bounding box center [312, 62] width 468 height 65
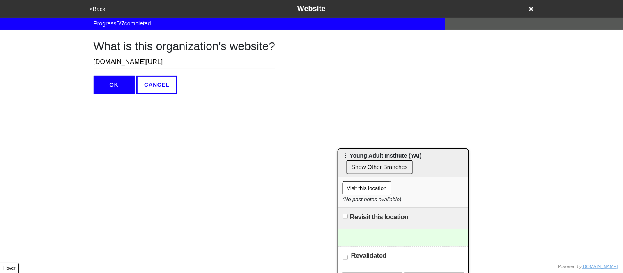
click at [150, 60] on input "[DOMAIN_NAME][URL]" at bounding box center [185, 62] width 182 height 14
type input "[DOMAIN_NAME]"
click at [116, 83] on button "OK" at bounding box center [114, 85] width 41 height 19
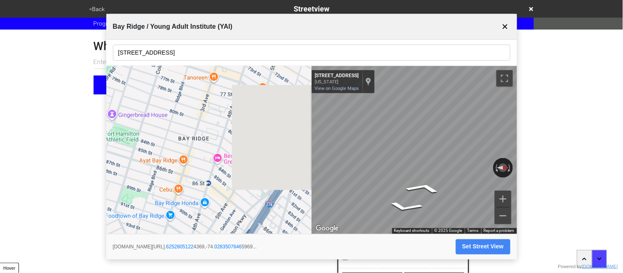
click at [506, 25] on button "✕" at bounding box center [506, 26] width 10 height 16
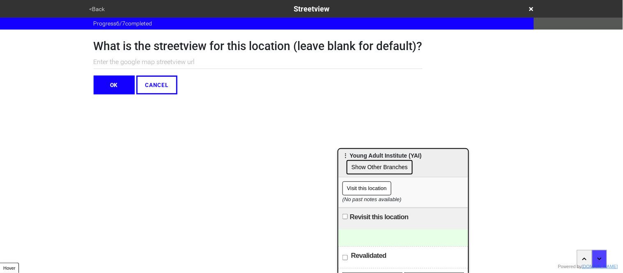
click at [255, 60] on input "text" at bounding box center [258, 62] width 329 height 14
click at [229, 62] on input "text" at bounding box center [258, 62] width 329 height 14
paste input "[URL][DOMAIN_NAME][DOMAIN_NAME]"
type input "[URL][DOMAIN_NAME][DOMAIN_NAME]"
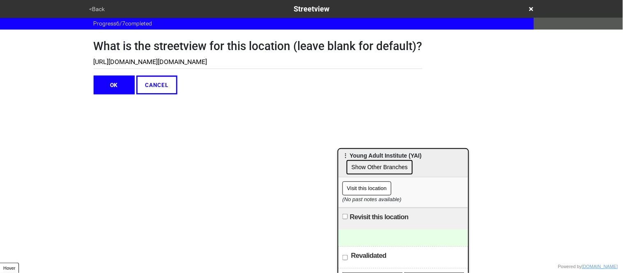
click at [112, 82] on button "OK" at bounding box center [114, 85] width 41 height 19
click at [114, 85] on button "OK" at bounding box center [114, 85] width 41 height 19
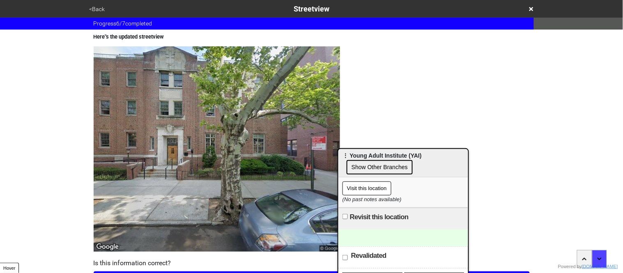
scroll to position [72, 0]
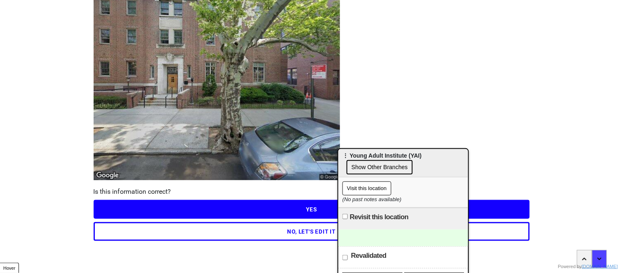
click at [286, 207] on button "YES" at bounding box center [312, 209] width 436 height 19
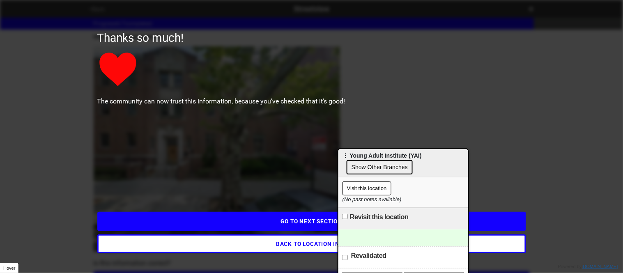
click at [293, 226] on button "GO TO NEXT SECTION" at bounding box center [311, 221] width 429 height 19
